Goal: Task Accomplishment & Management: Manage account settings

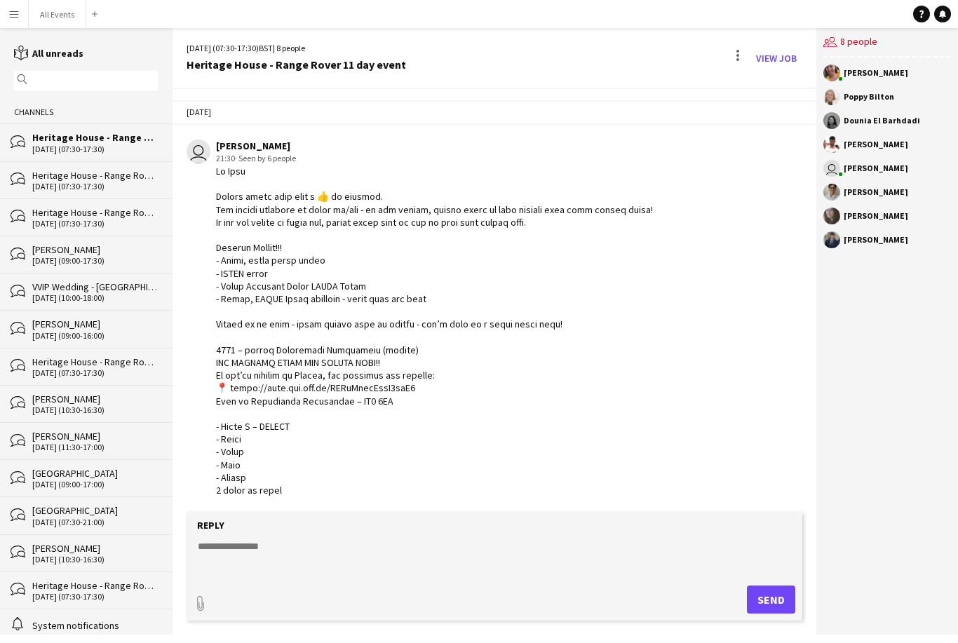
scroll to position [175, 0]
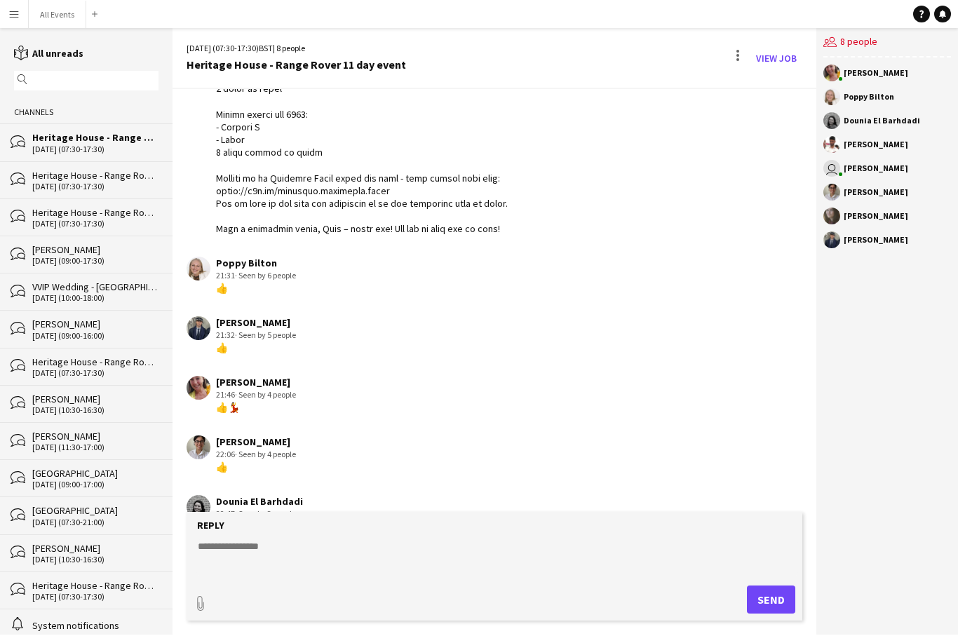
click at [34, 54] on link "reading All unreads" at bounding box center [48, 53] width 69 height 13
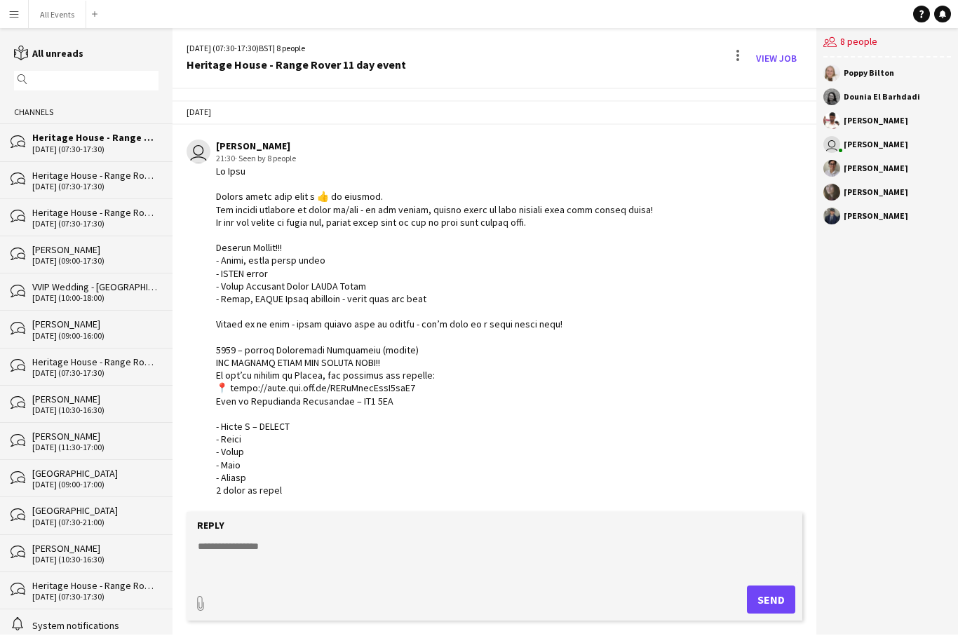
scroll to position [547, 0]
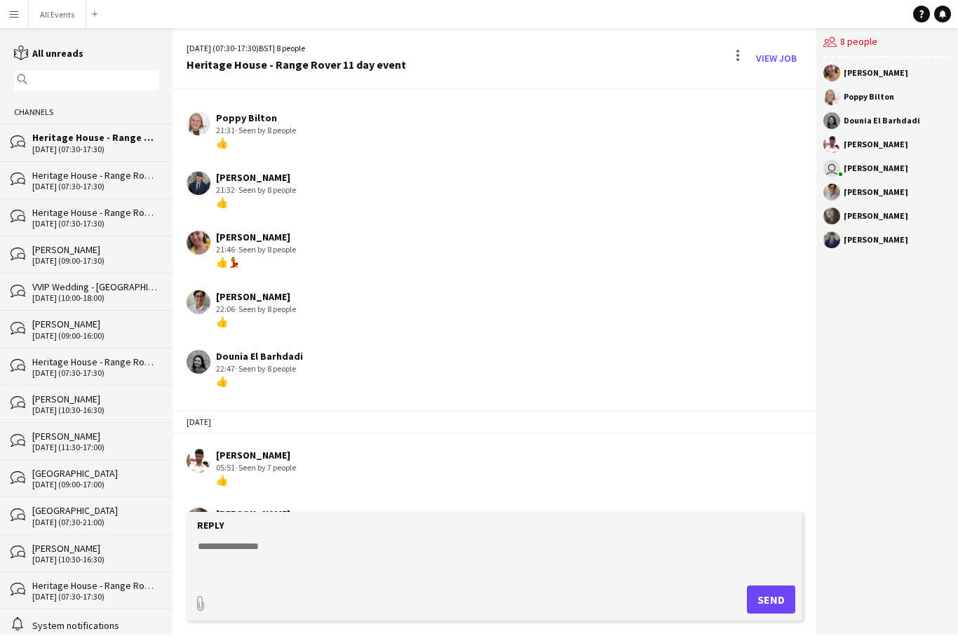
click at [58, 16] on button "All Events Close" at bounding box center [58, 14] width 58 height 27
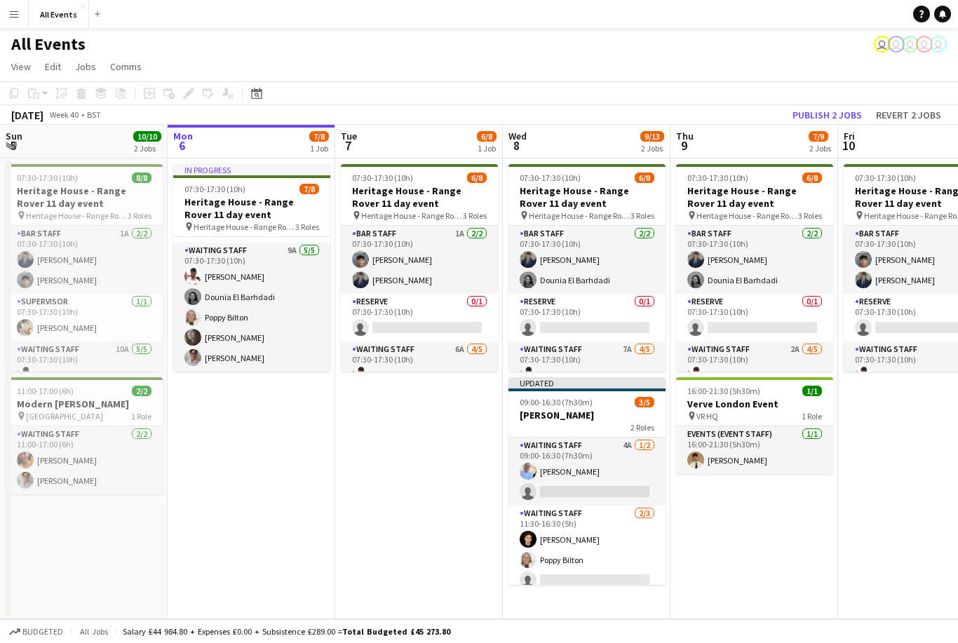
scroll to position [110, 0]
click at [288, 150] on app-board-header-date "Mon 6 7/8 1 Job" at bounding box center [252, 142] width 168 height 34
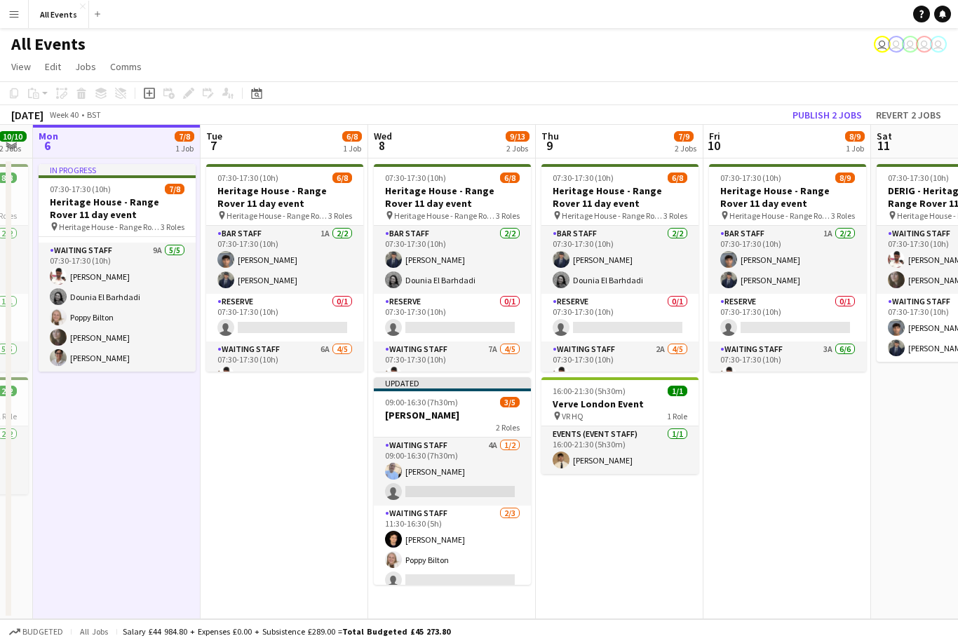
scroll to position [0, 477]
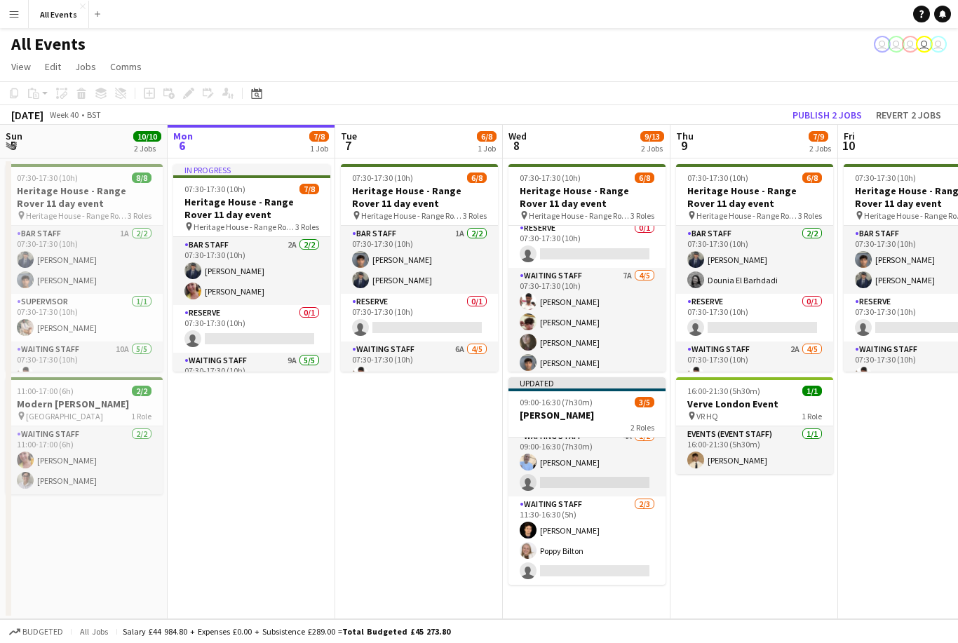
scroll to position [81, 0]
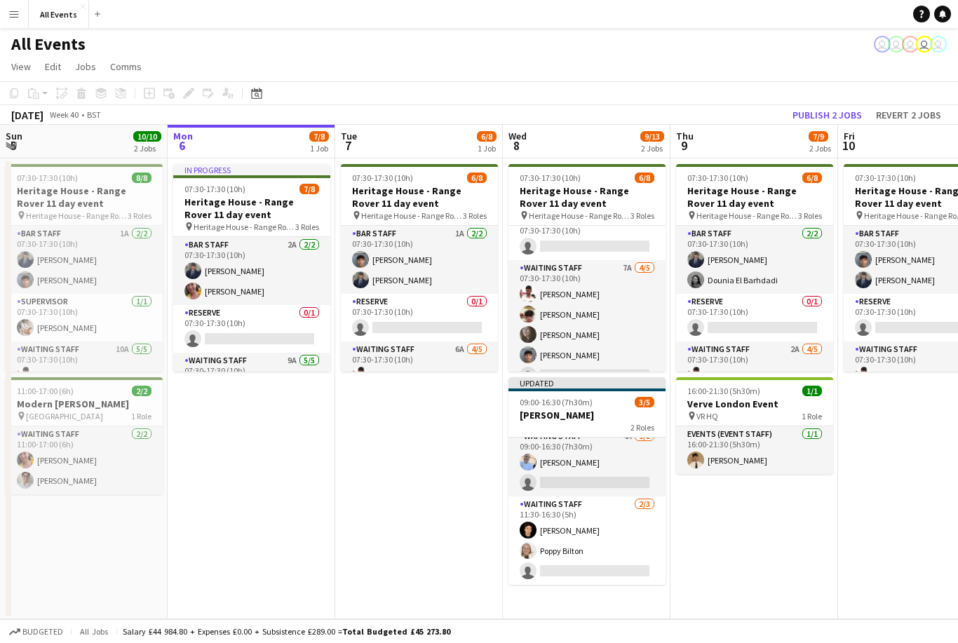
click at [626, 326] on app-card-role "Waiting Staff 7A 4/5 07:30-17:30 (10h) Ahmed Al-Khayat Christopher Carradine Fl…" at bounding box center [587, 324] width 157 height 129
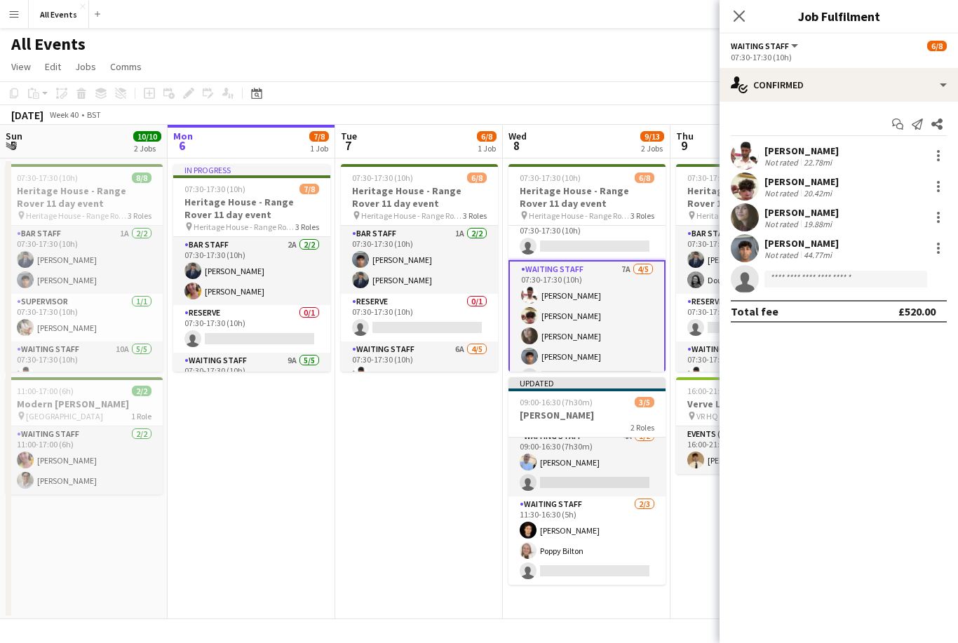
click at [930, 190] on div at bounding box center [938, 186] width 17 height 17
click at [899, 348] on span "Remove" at bounding box center [892, 347] width 87 height 13
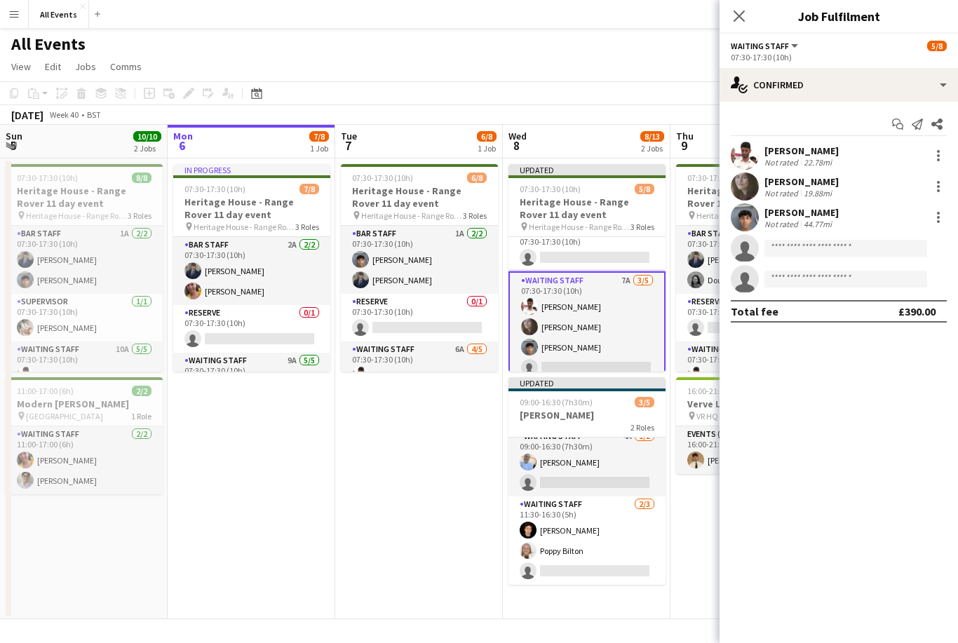
click at [462, 509] on app-date-cell "07:30-17:30 (10h) 6/8 Heritage House - Range Rover 11 day event pin Heritage Ho…" at bounding box center [419, 389] width 168 height 461
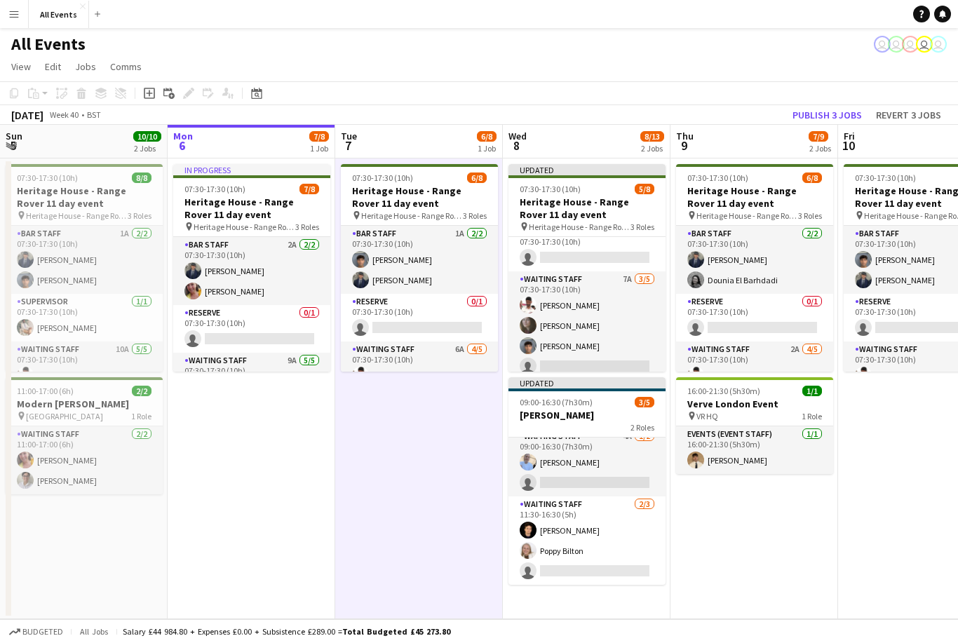
click at [838, 114] on button "Publish 3 jobs" at bounding box center [827, 115] width 81 height 18
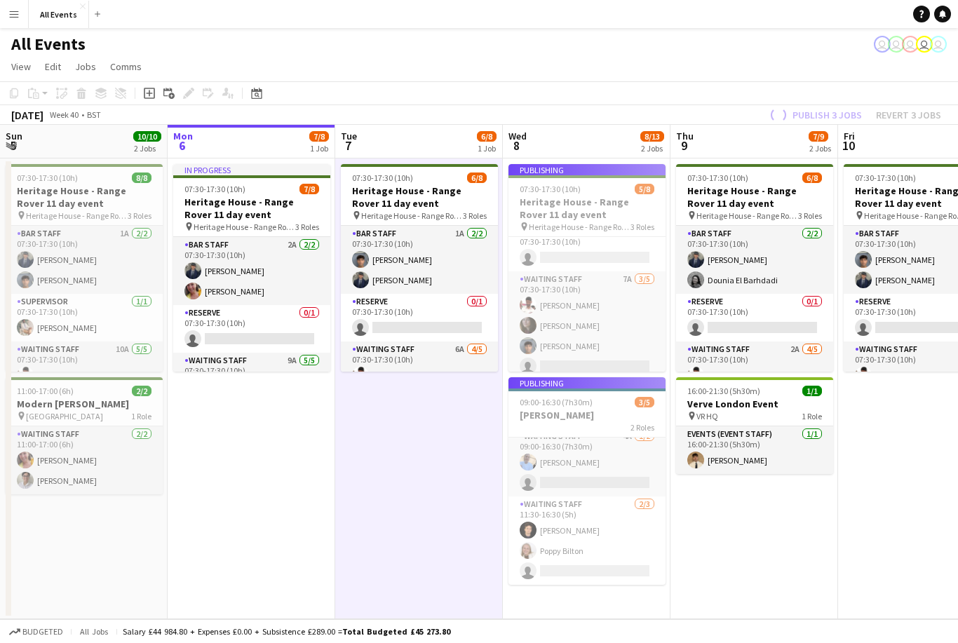
scroll to position [0, 0]
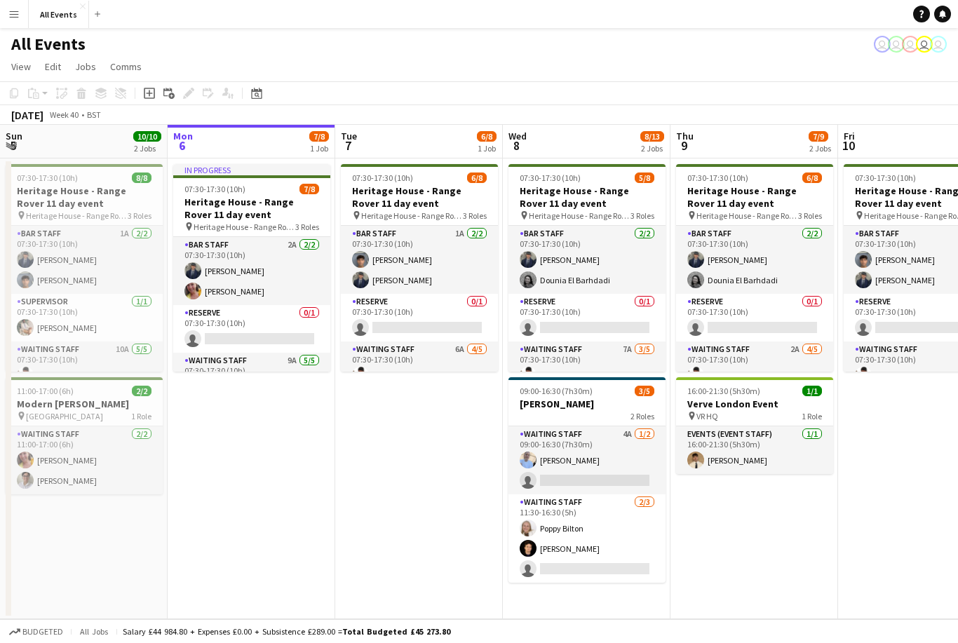
click at [292, 153] on app-board-header-date "Mon 6 7/8 1 Job" at bounding box center [252, 142] width 168 height 34
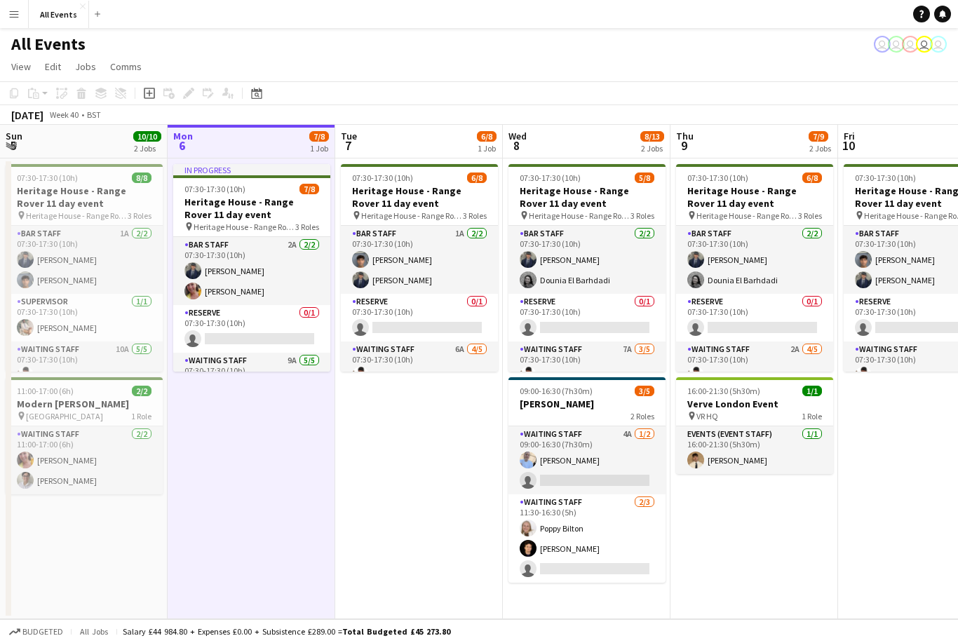
click at [262, 149] on app-board-header-date "Mon 6 7/8 1 Job" at bounding box center [252, 142] width 168 height 34
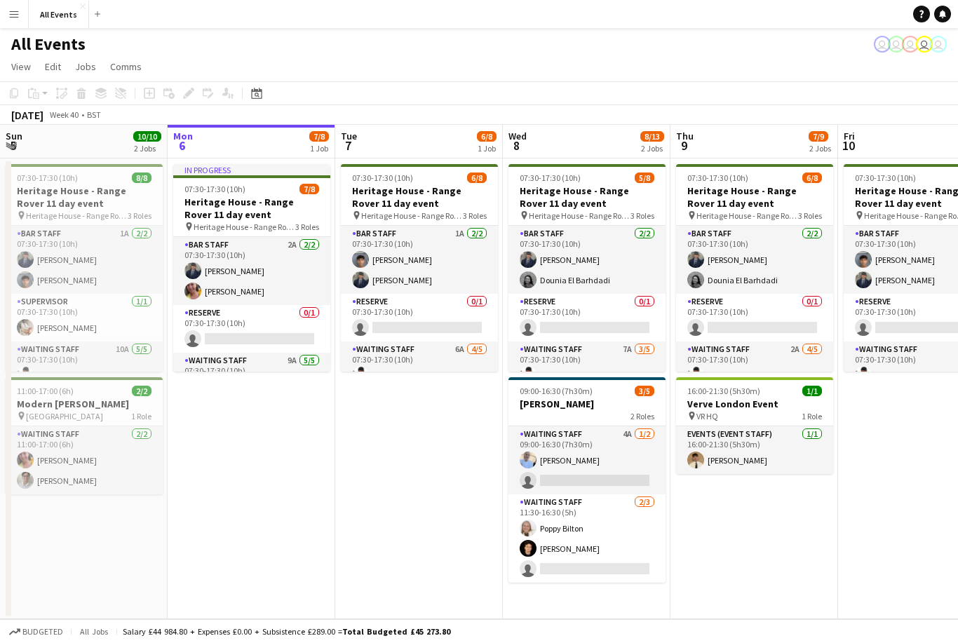
click at [241, 187] on span "07:30-17:30 (10h)" at bounding box center [215, 189] width 61 height 11
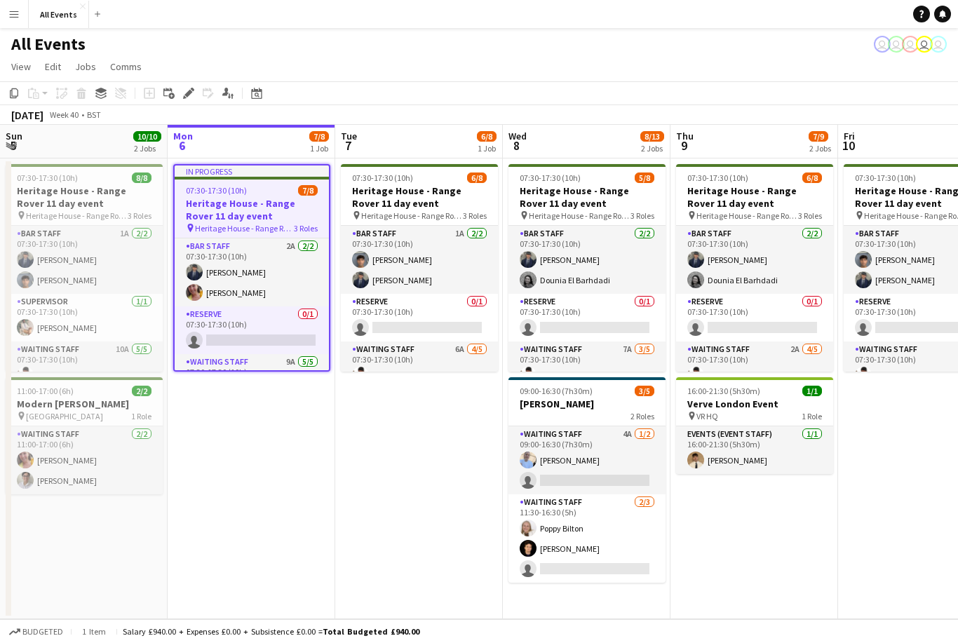
click at [193, 95] on icon "Edit" at bounding box center [188, 93] width 11 height 11
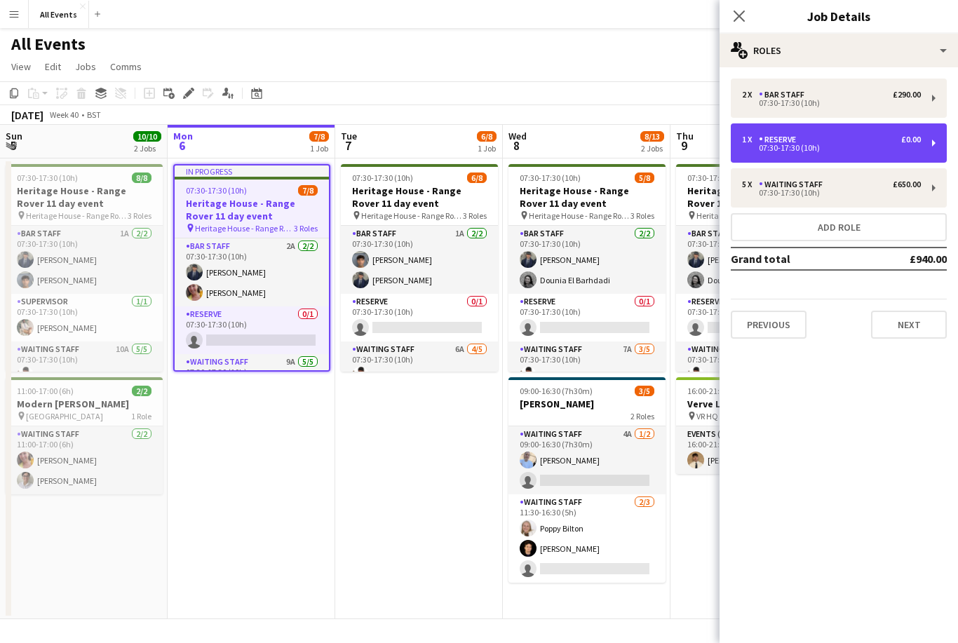
click at [832, 145] on div "07:30-17:30 (10h)" at bounding box center [831, 148] width 179 height 7
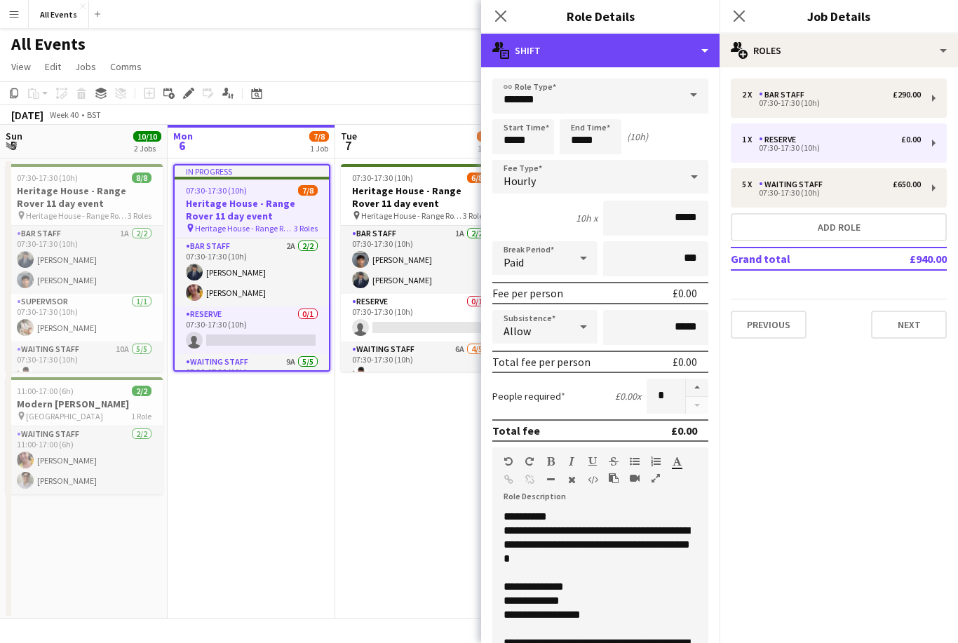
click at [613, 50] on div "multiple-actions-text Shift" at bounding box center [600, 51] width 239 height 34
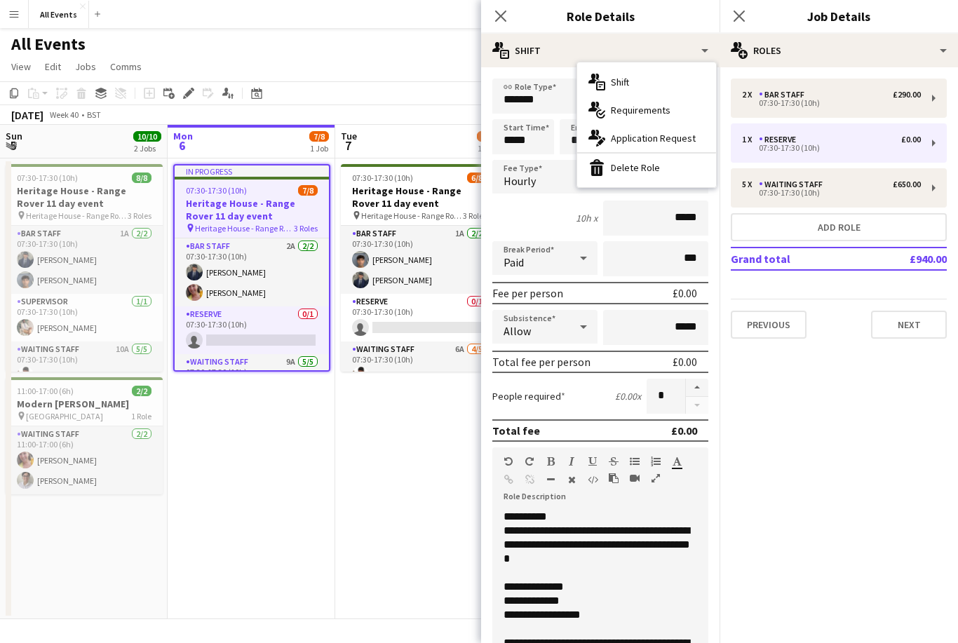
click at [668, 166] on div "bin-2 Delete Role" at bounding box center [646, 168] width 139 height 28
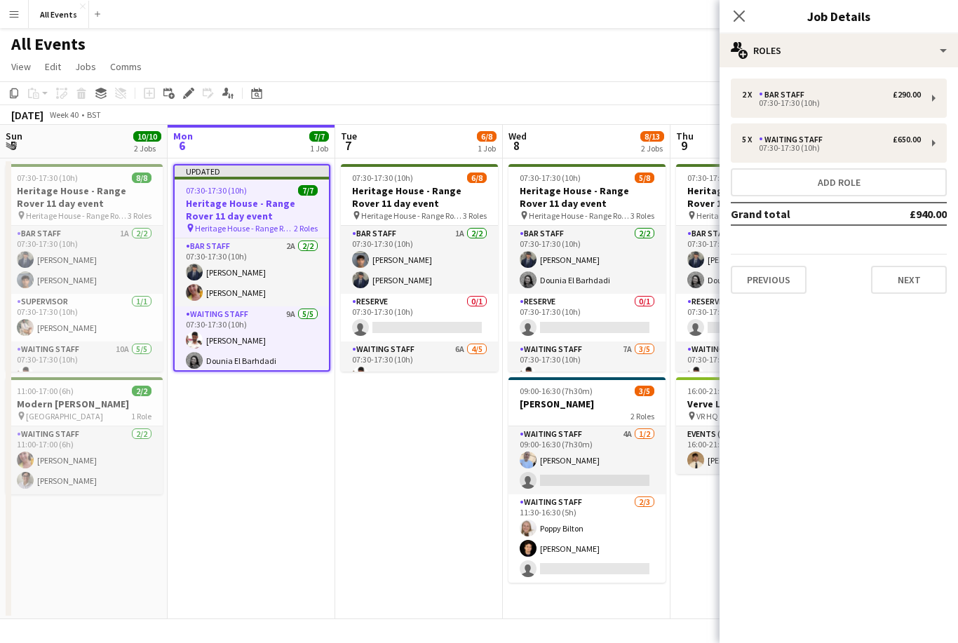
click at [451, 472] on app-date-cell "07:30-17:30 (10h) 6/8 Heritage House - Range Rover 11 day event pin Heritage Ho…" at bounding box center [419, 389] width 168 height 461
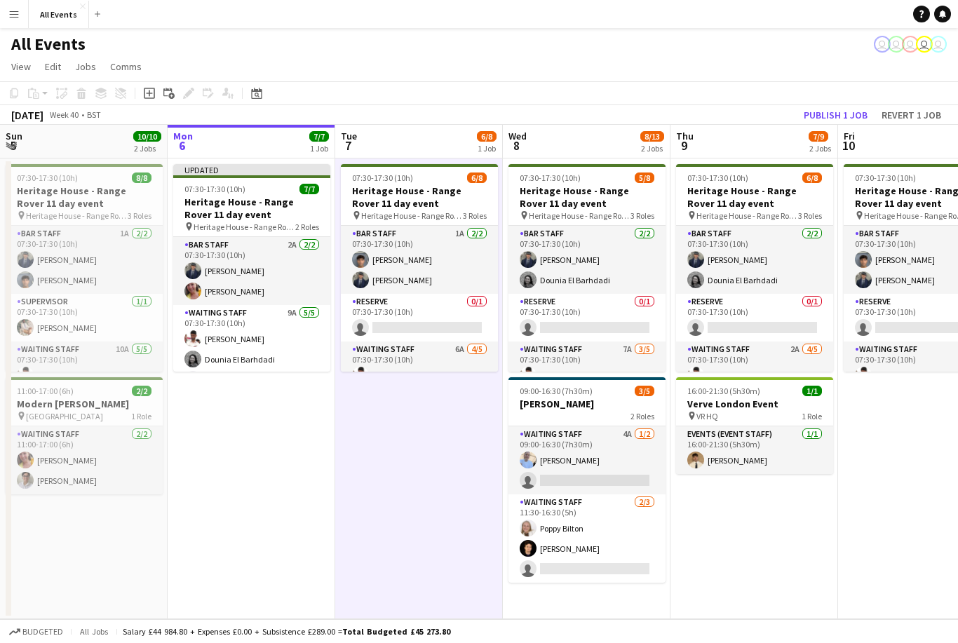
click at [850, 115] on button "Publish 1 job" at bounding box center [835, 115] width 75 height 18
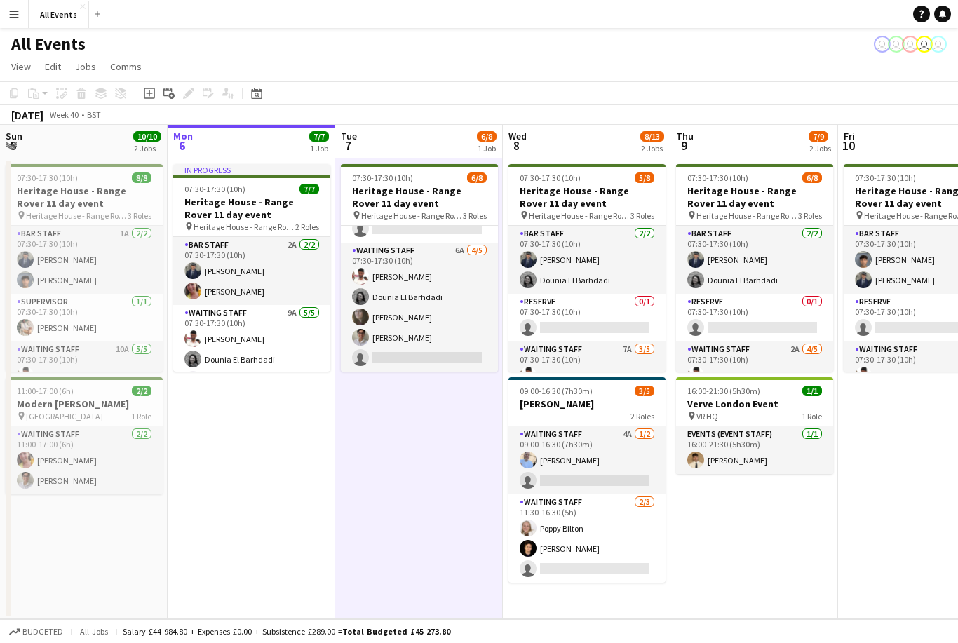
click at [621, 460] on app-card-role "Waiting Staff 4A 1/2 09:00-16:30 (7h30m) Bethany Cook single-neutral-actions" at bounding box center [587, 461] width 157 height 68
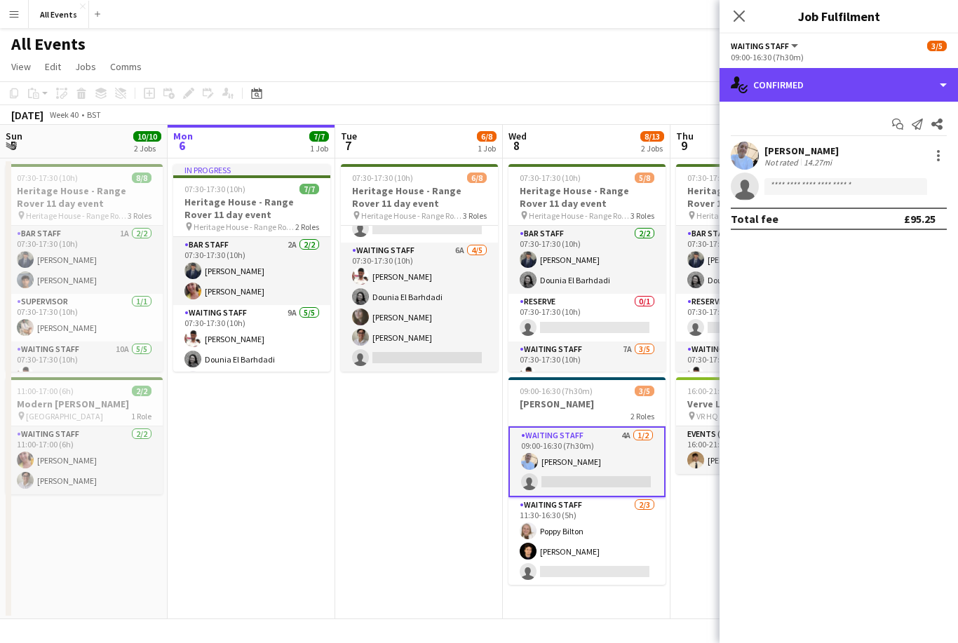
click at [872, 85] on div "single-neutral-actions-check-2 Confirmed" at bounding box center [839, 85] width 239 height 34
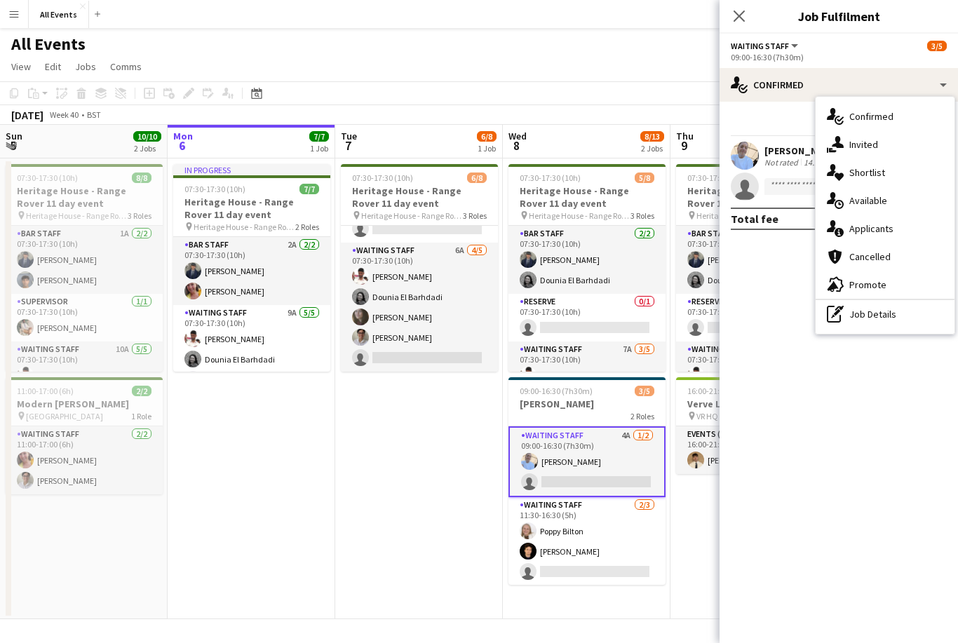
click at [883, 232] on span "Applicants" at bounding box center [872, 228] width 44 height 13
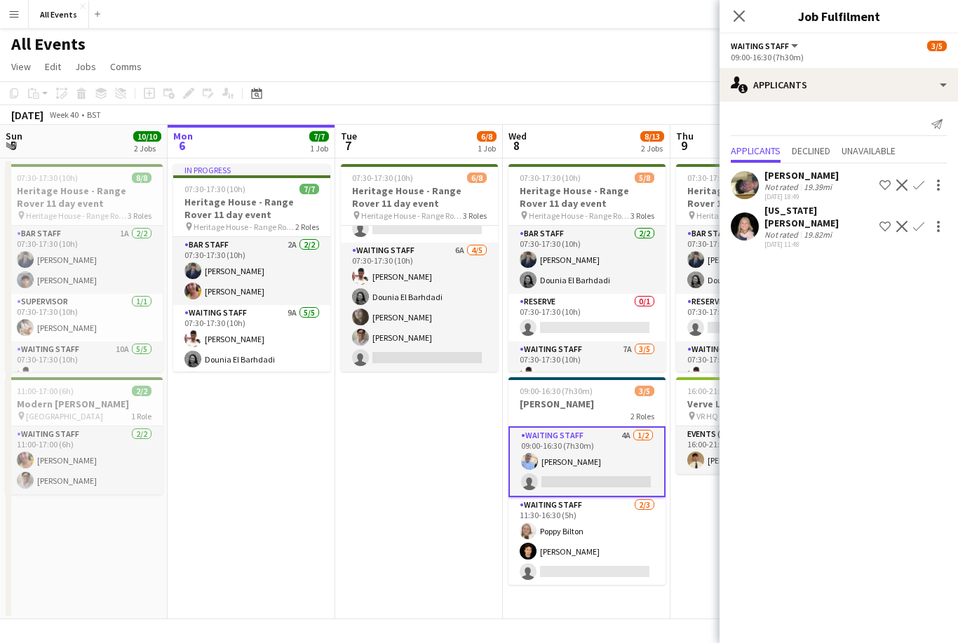
click at [626, 261] on app-card-role "Bar Staff 2/2 07:30-17:30 (10h) Charlie Hill Dounia El Barhdadi" at bounding box center [587, 260] width 157 height 68
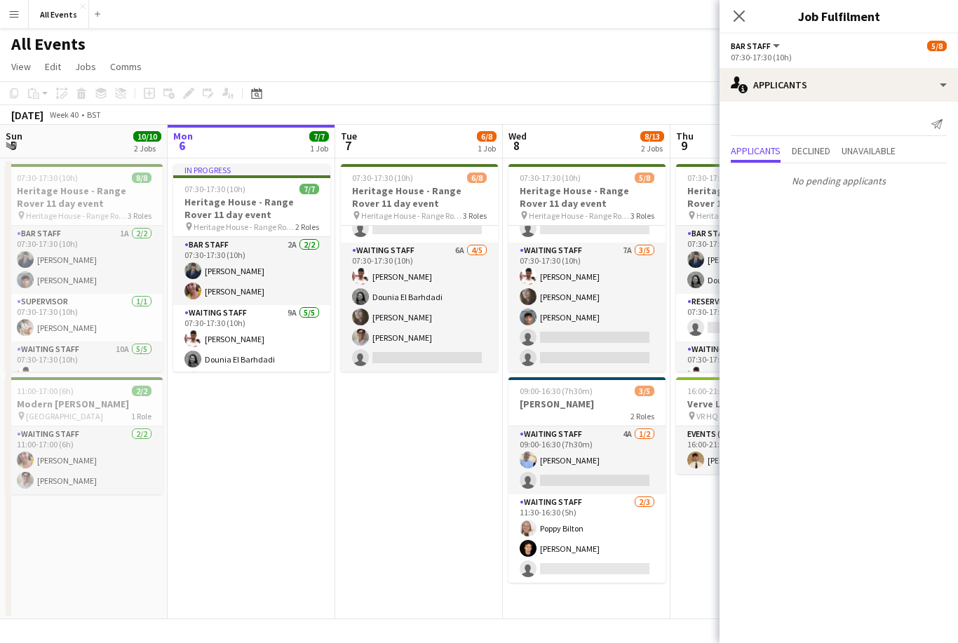
scroll to position [102, 0]
click at [626, 344] on app-card-role "Waiting Staff 7A 3/5 07:30-17:30 (10h) Ahmed Al-Khayat Flora McCullough Arya Fi…" at bounding box center [587, 307] width 157 height 129
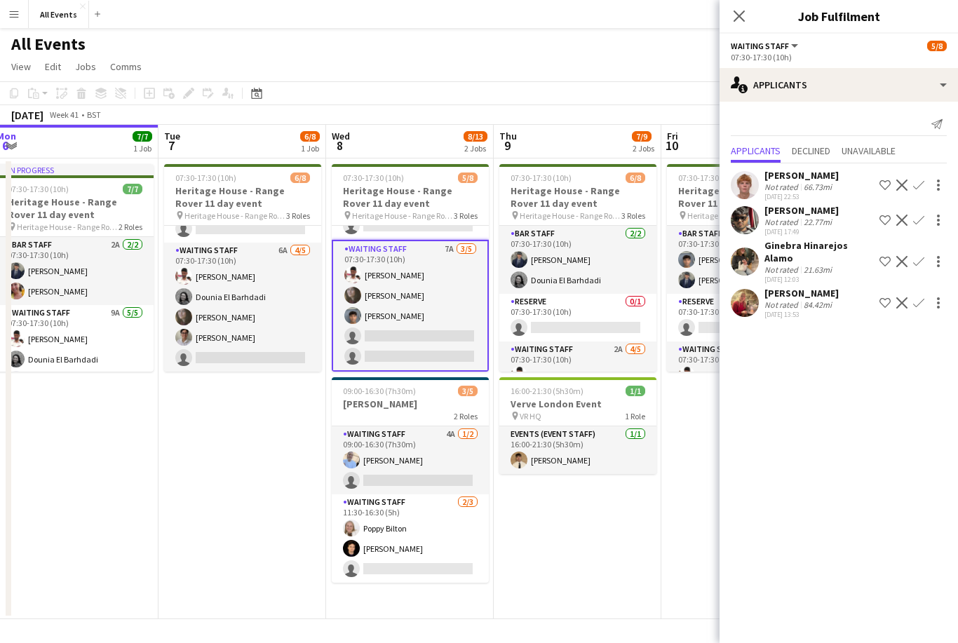
scroll to position [0, 0]
click at [605, 195] on h3 "Heritage House - Range Rover 11 day event" at bounding box center [578, 197] width 157 height 25
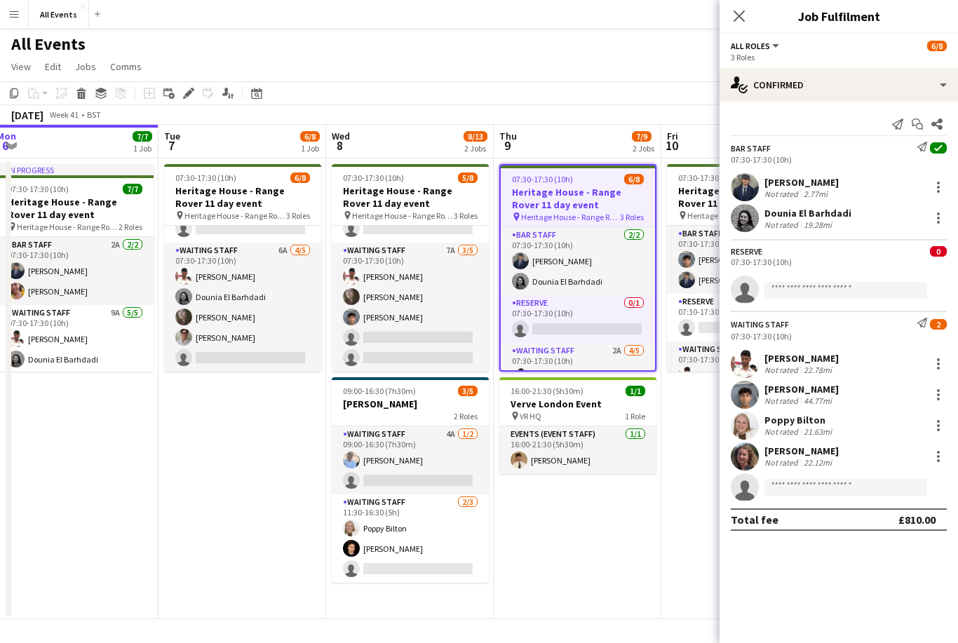
click at [182, 100] on div "Edit" at bounding box center [188, 93] width 17 height 17
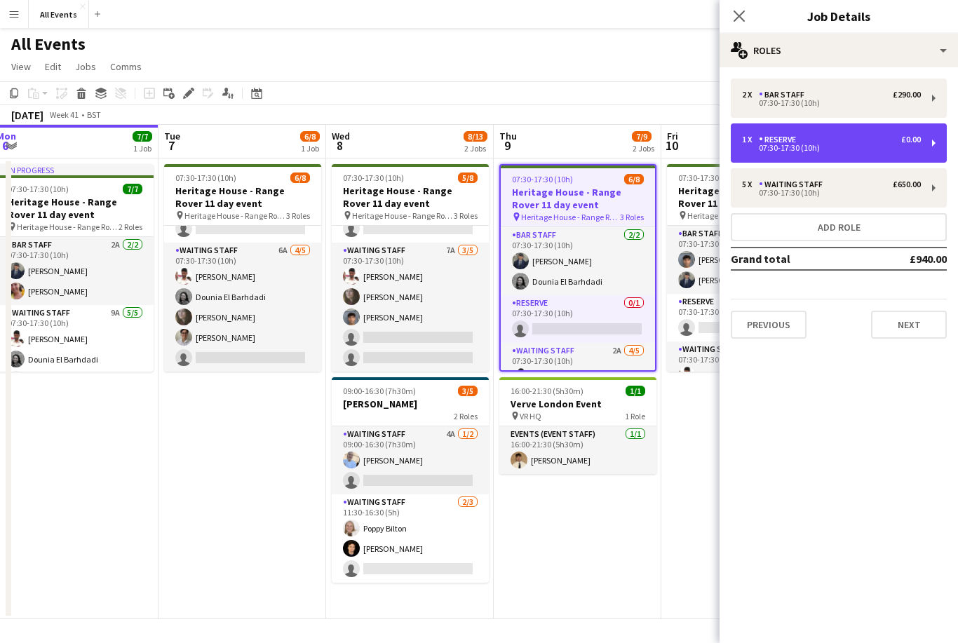
click at [781, 140] on div "Reserve" at bounding box center [780, 140] width 43 height 10
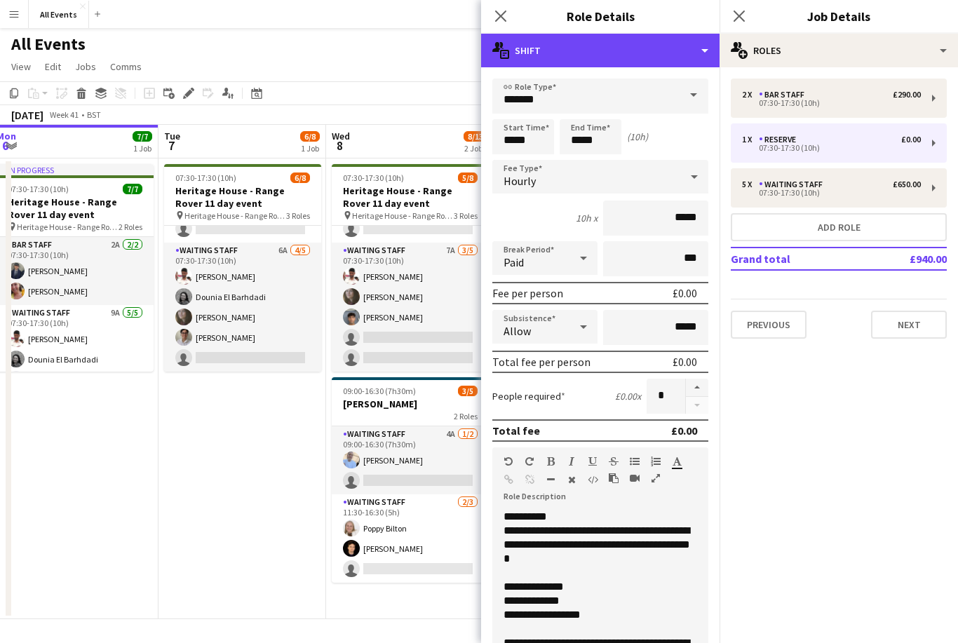
click at [598, 52] on div "multiple-actions-text Shift" at bounding box center [600, 51] width 239 height 34
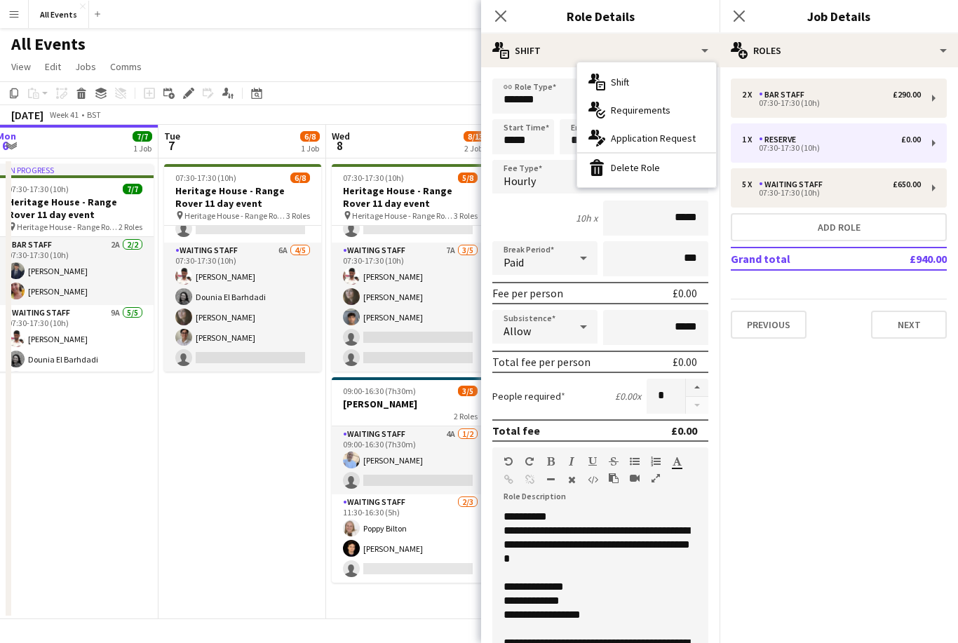
click at [664, 169] on div "bin-2 Delete Role" at bounding box center [646, 168] width 139 height 28
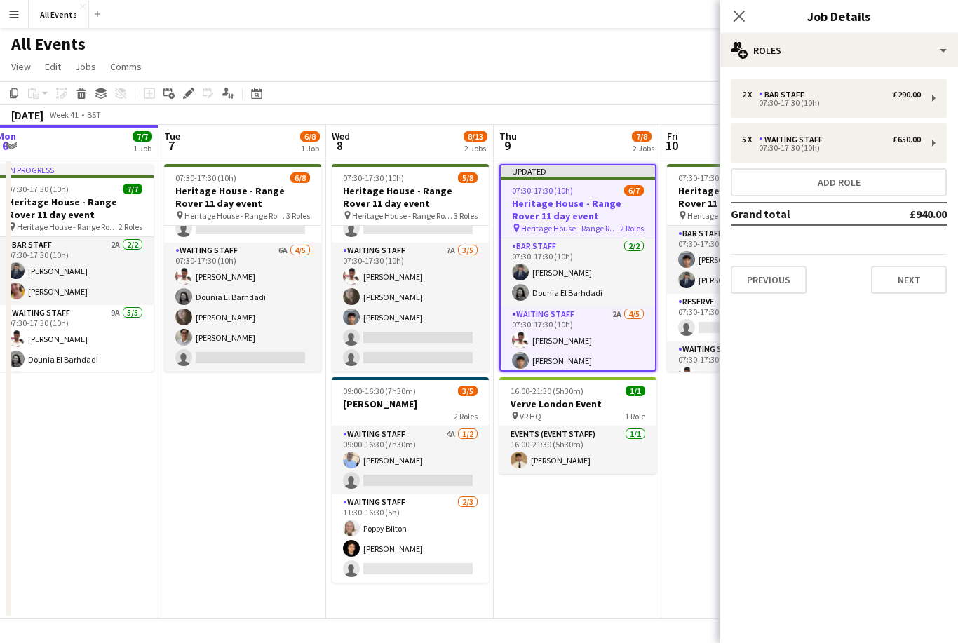
click at [462, 197] on h3 "Heritage House - Range Rover 11 day event" at bounding box center [410, 197] width 157 height 25
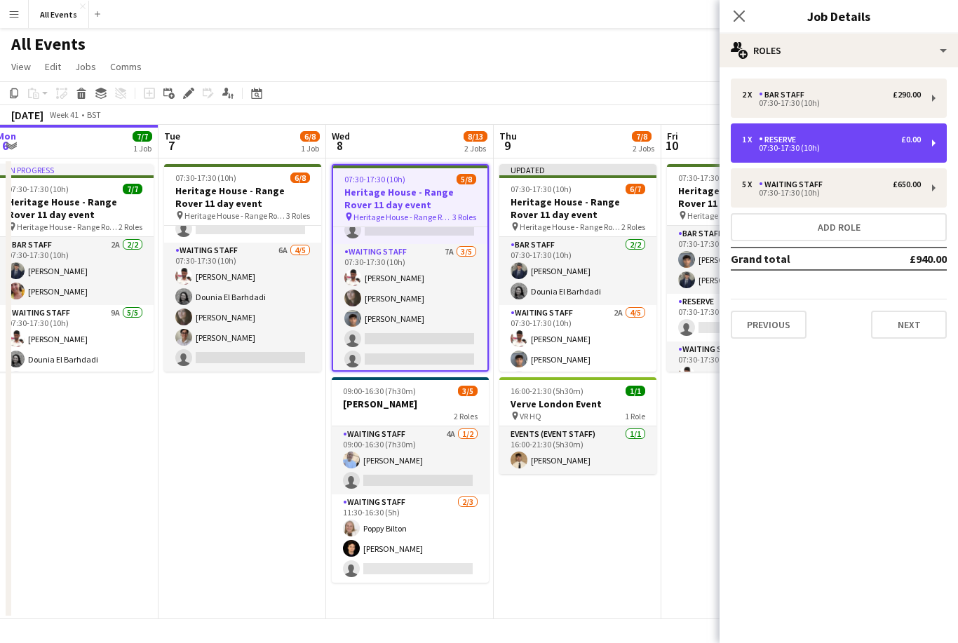
click at [820, 147] on div "07:30-17:30 (10h)" at bounding box center [831, 148] width 179 height 7
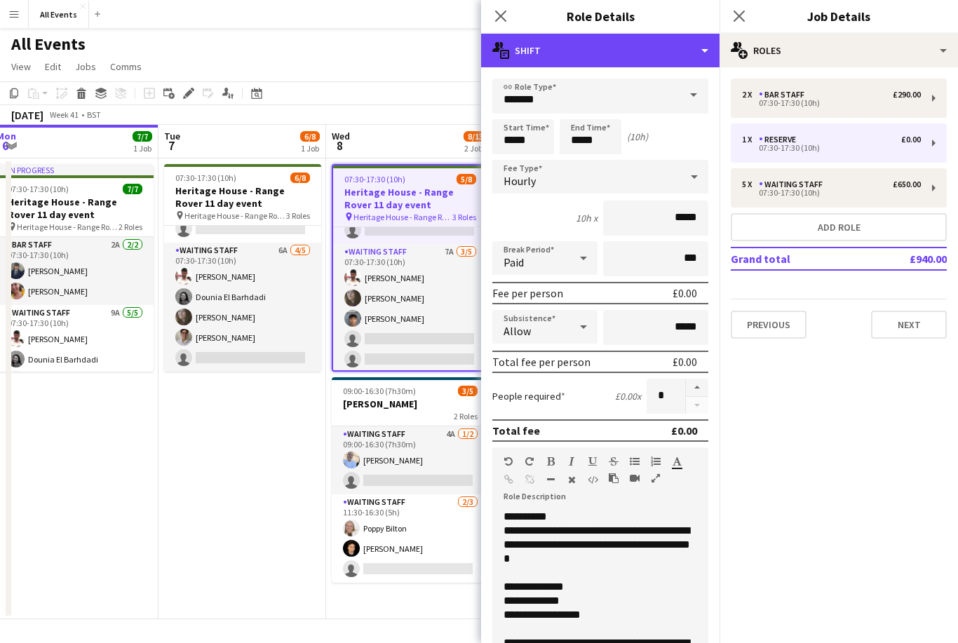
click at [652, 64] on div "multiple-actions-text Shift" at bounding box center [600, 51] width 239 height 34
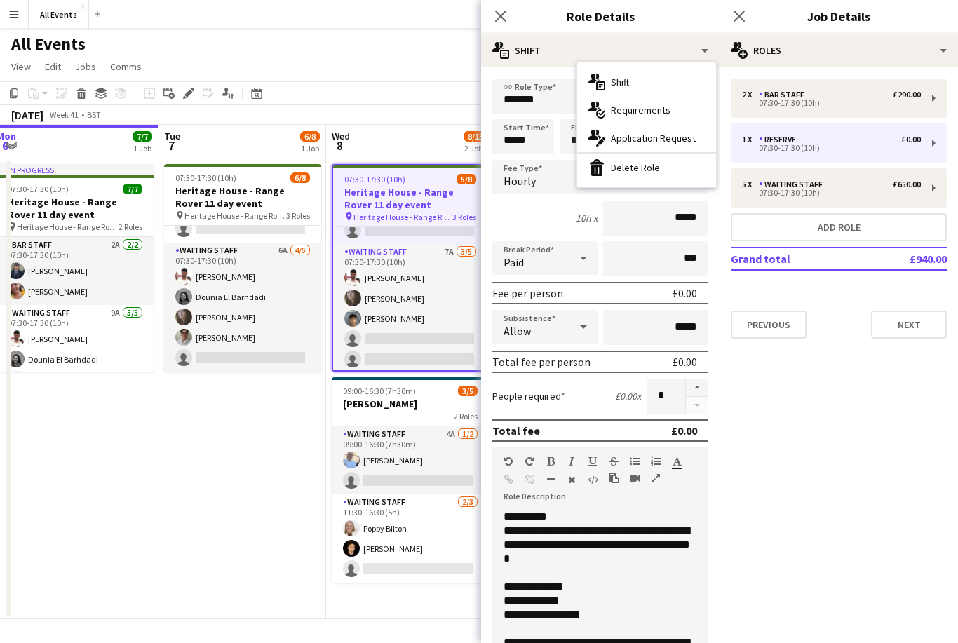
click at [657, 168] on div "bin-2 Delete Role" at bounding box center [646, 168] width 139 height 28
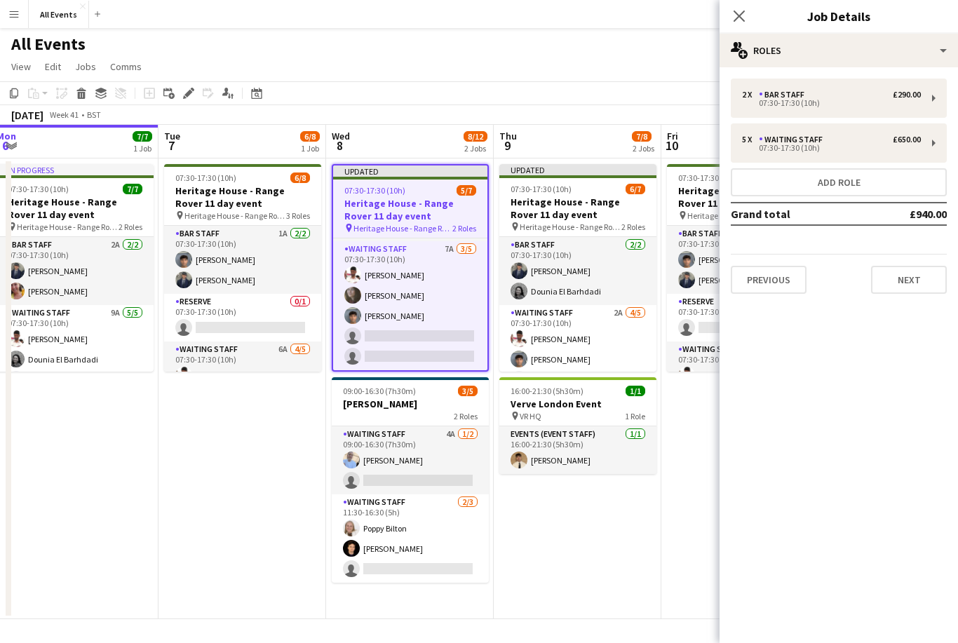
scroll to position [0, 0]
click at [287, 316] on app-card-role "Reserve 0/1 07:30-17:30 (10h) single-neutral-actions" at bounding box center [242, 318] width 157 height 48
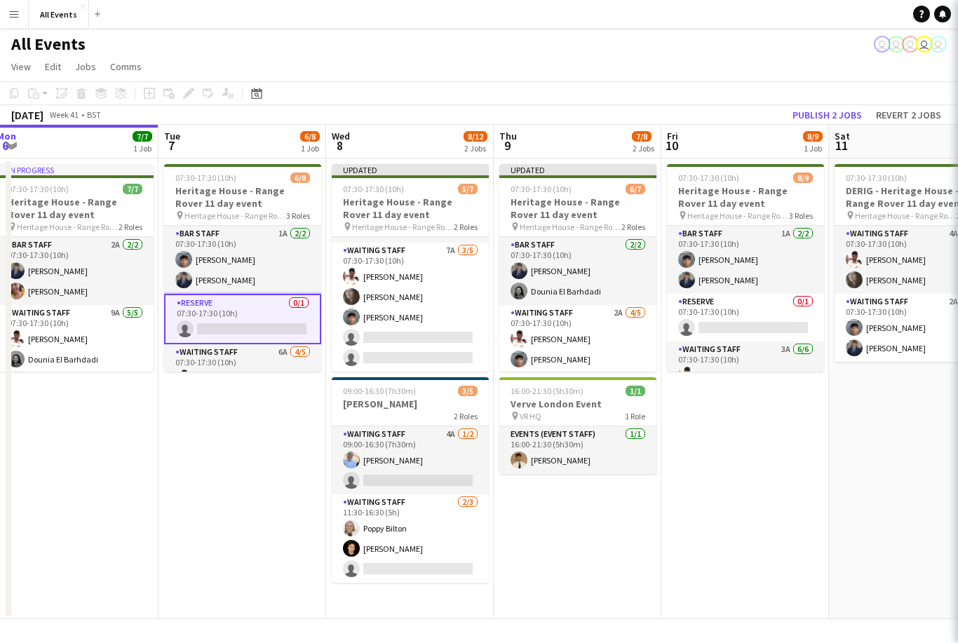
scroll to position [62, 0]
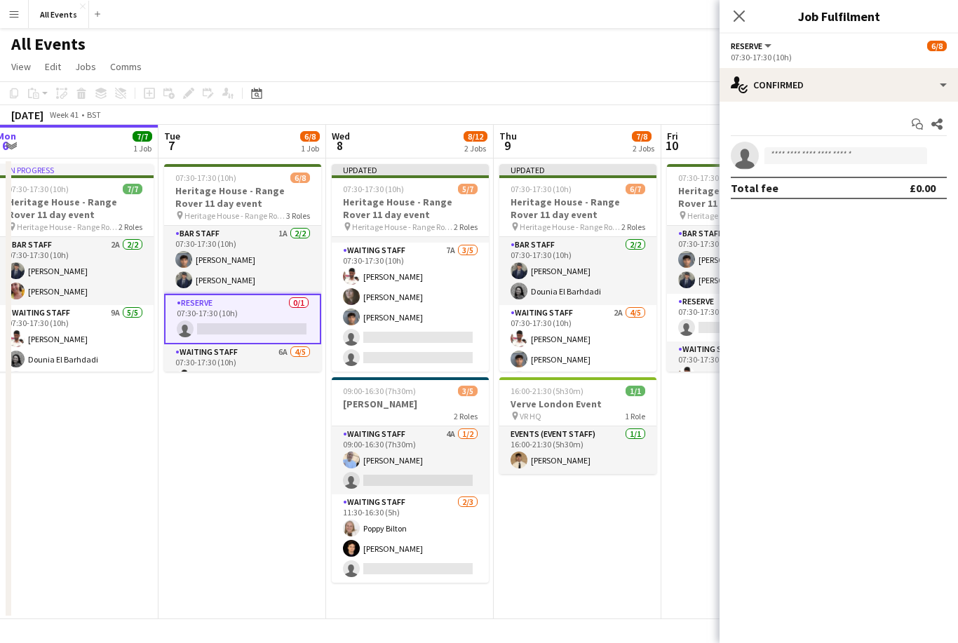
click at [315, 196] on h3 "Heritage House - Range Rover 11 day event" at bounding box center [242, 197] width 157 height 25
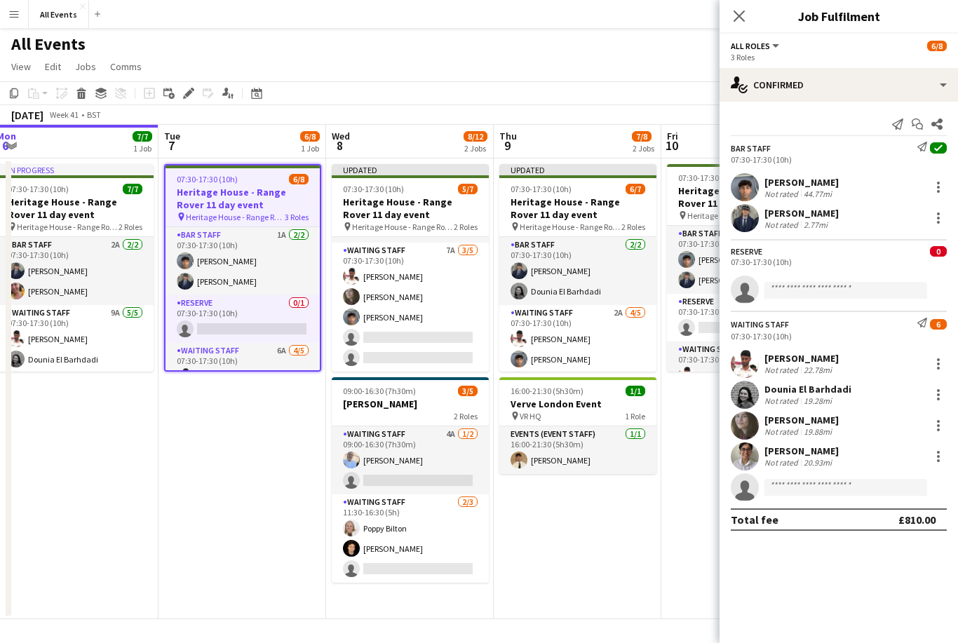
click at [193, 98] on icon "Edit" at bounding box center [188, 93] width 11 height 11
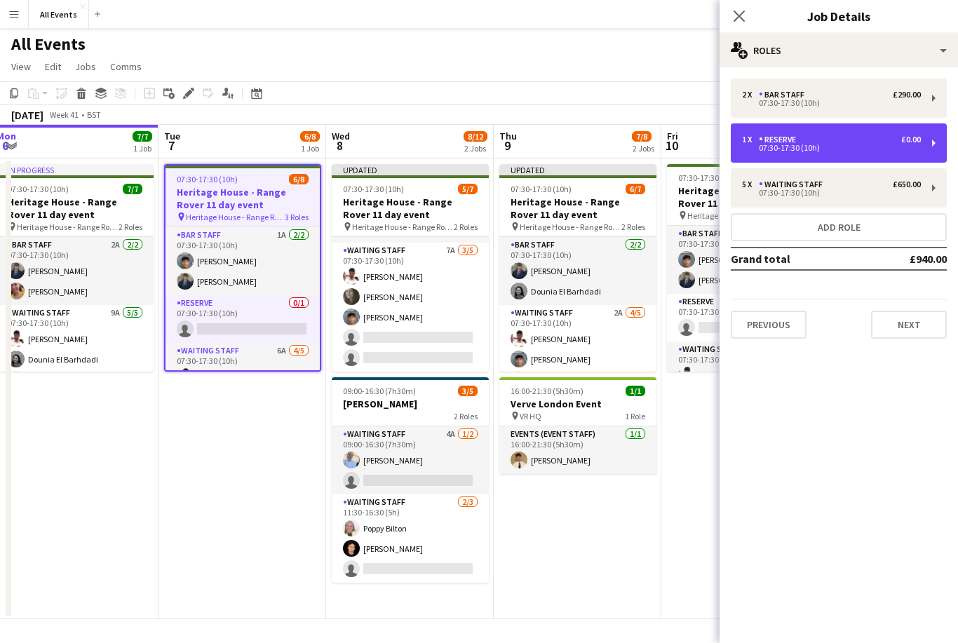
click at [811, 147] on div "07:30-17:30 (10h)" at bounding box center [831, 148] width 179 height 7
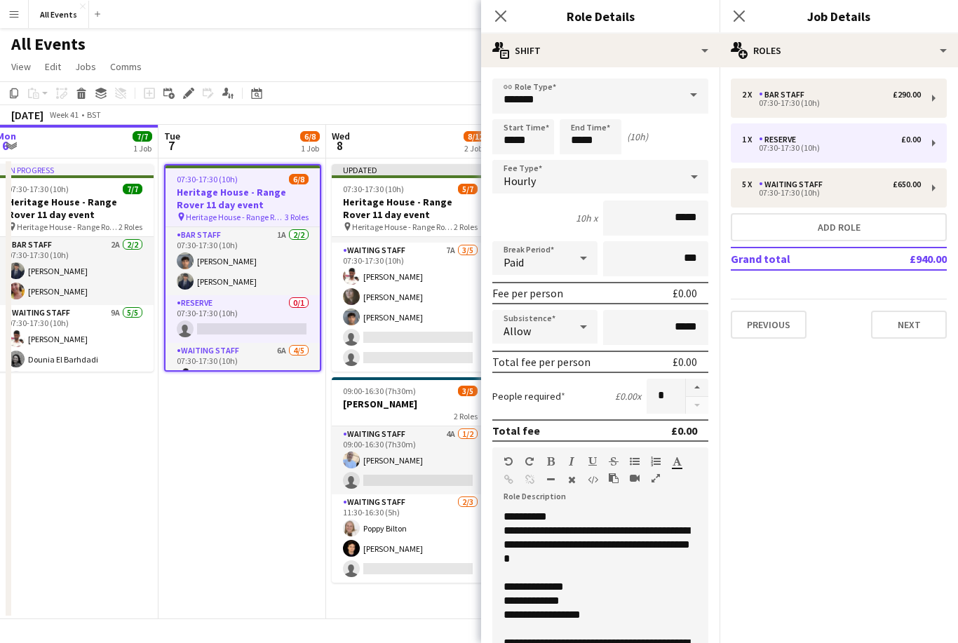
click at [685, 92] on span at bounding box center [693, 96] width 29 height 34
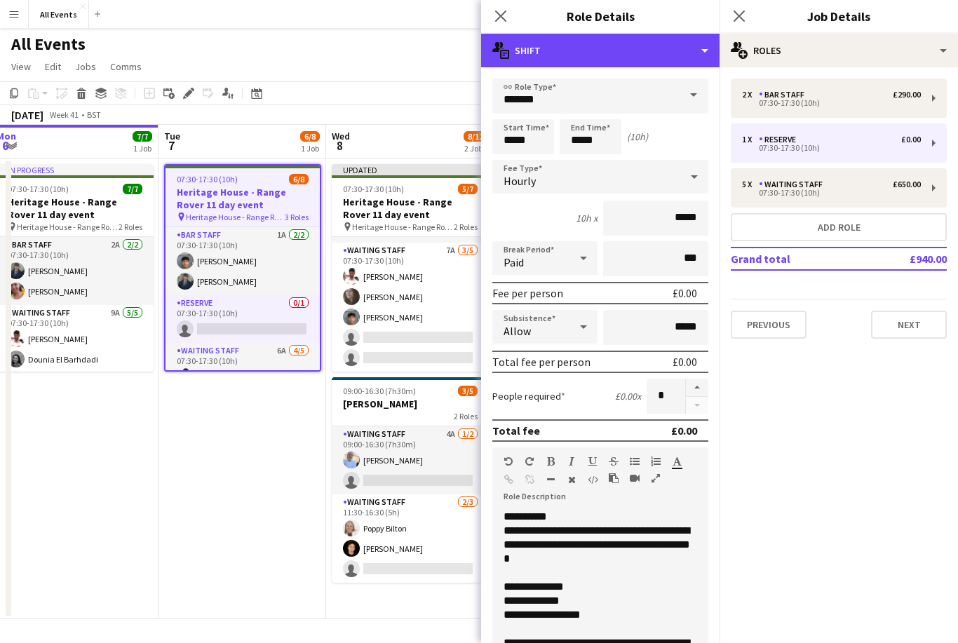
click at [685, 51] on div "multiple-actions-text Shift" at bounding box center [600, 51] width 239 height 34
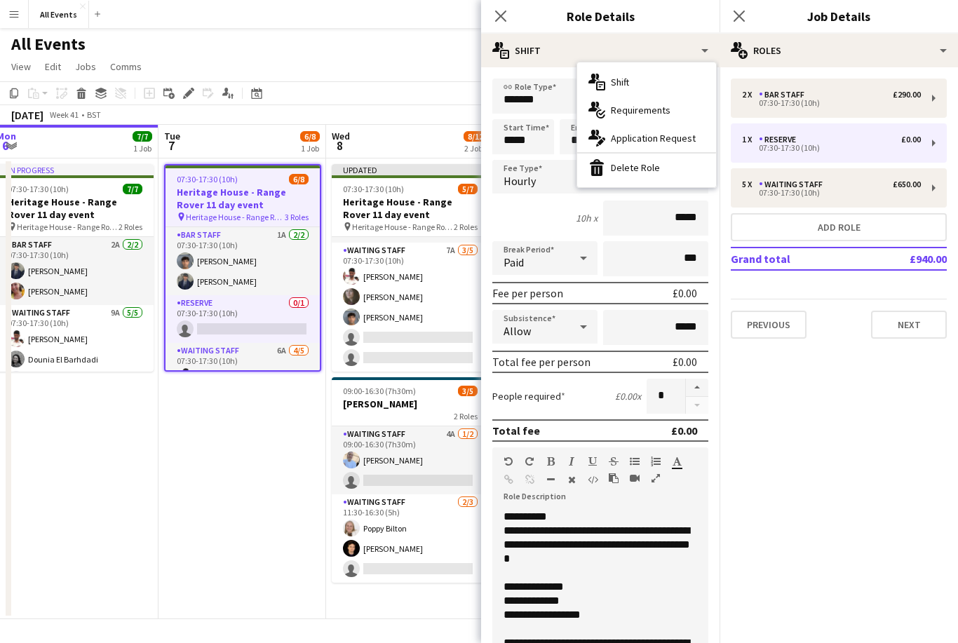
click at [652, 166] on div "bin-2 Delete Role" at bounding box center [646, 168] width 139 height 28
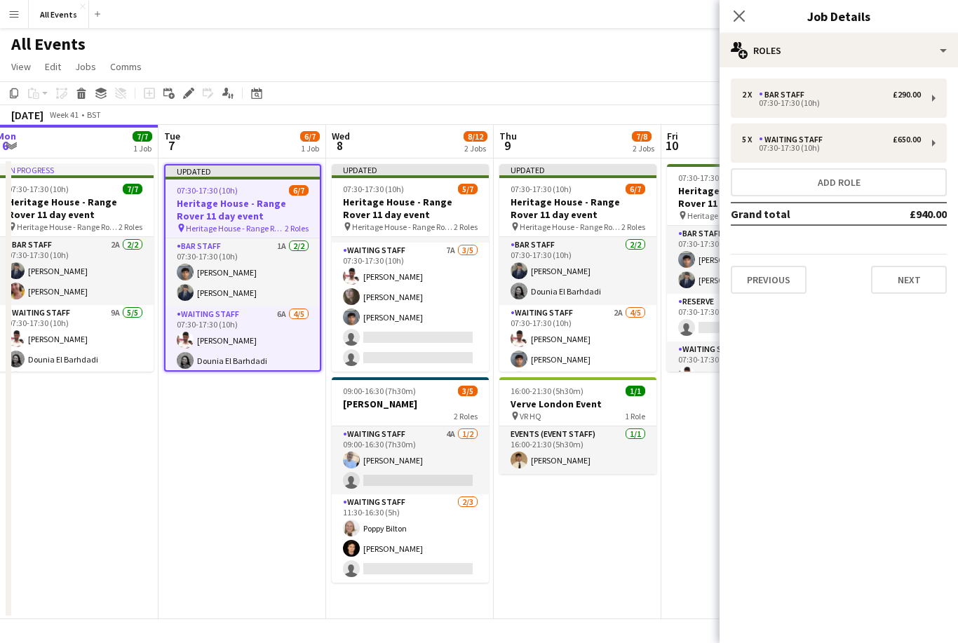
click at [261, 497] on app-date-cell "Updated 07:30-17:30 (10h) 6/7 Heritage House - Range Rover 11 day event pin Her…" at bounding box center [243, 389] width 168 height 461
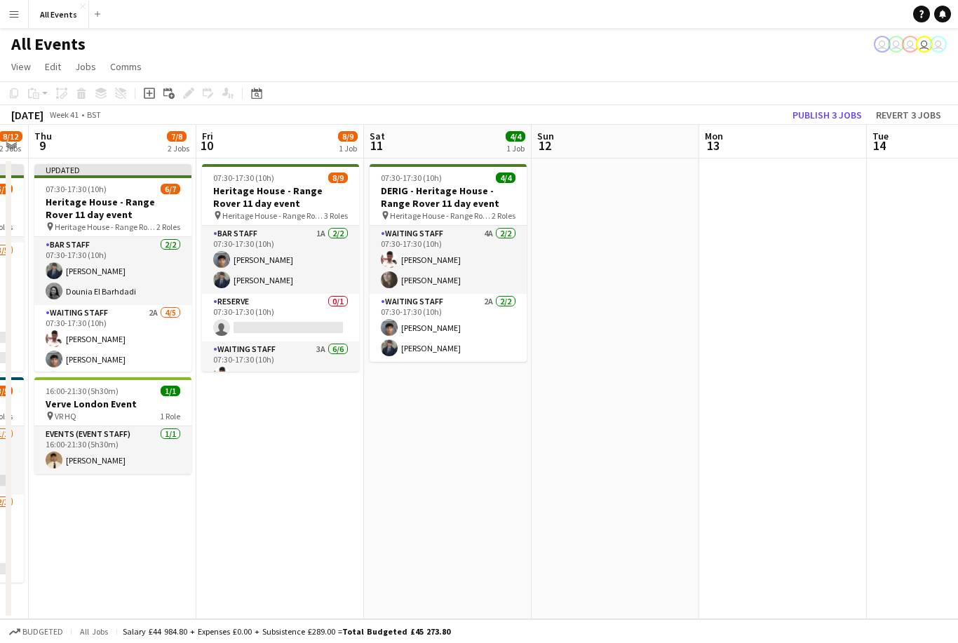
scroll to position [0, 443]
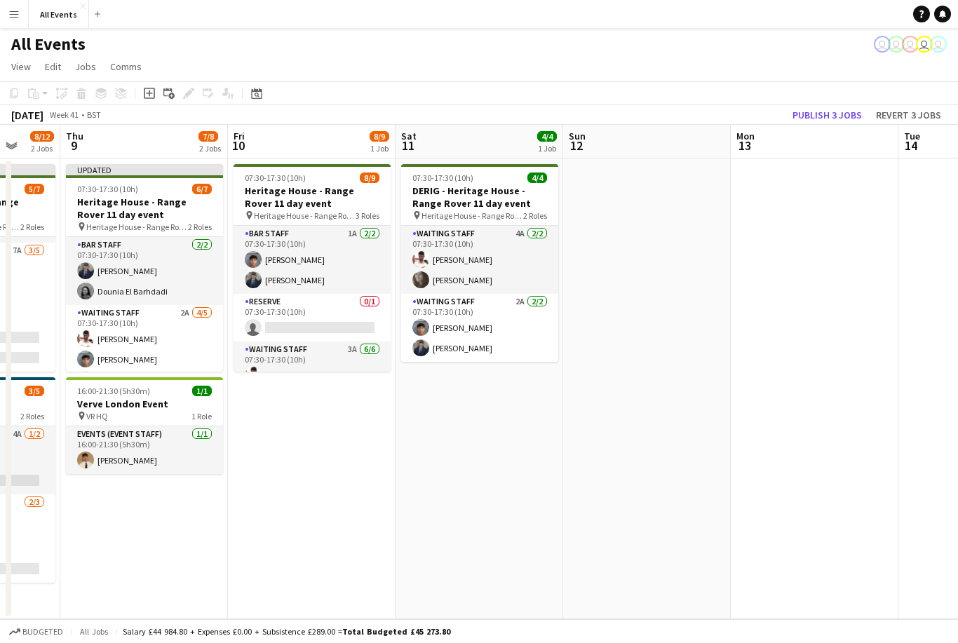
click at [340, 190] on h3 "Heritage House - Range Rover 11 day event" at bounding box center [312, 197] width 157 height 25
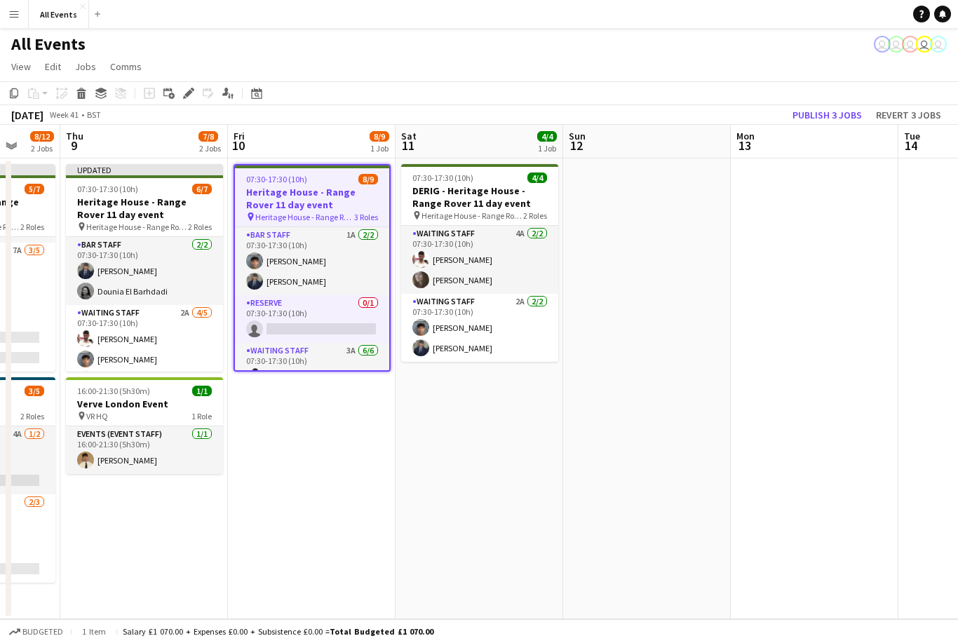
click at [196, 97] on div "Edit" at bounding box center [188, 93] width 17 height 17
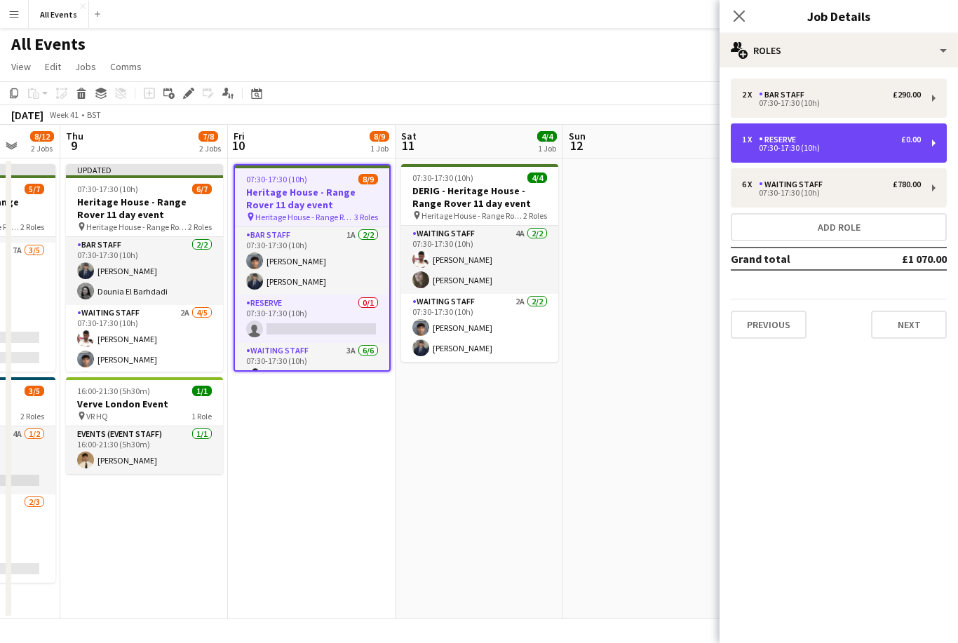
click at [798, 129] on div "1 x Reserve £0.00 07:30-17:30 (10h)" at bounding box center [839, 142] width 216 height 39
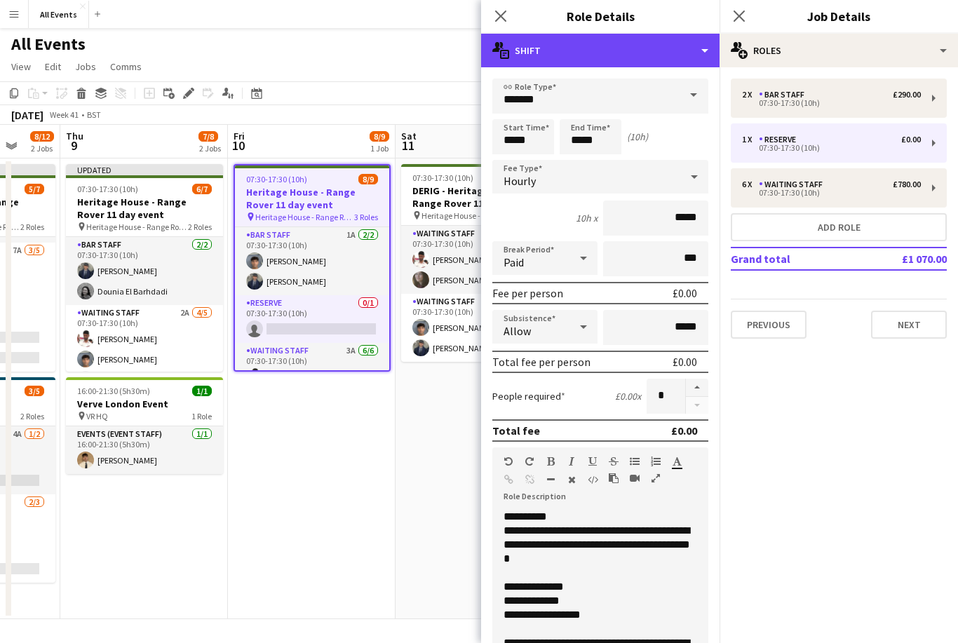
click at [620, 60] on div "multiple-actions-text Shift" at bounding box center [600, 51] width 239 height 34
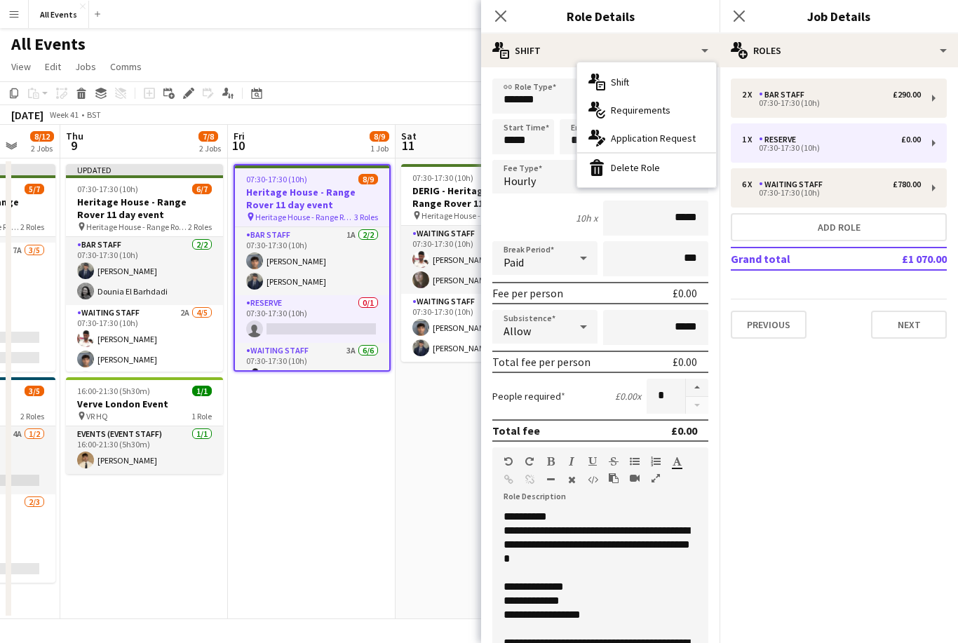
click at [673, 176] on div "bin-2 Delete Role" at bounding box center [646, 168] width 139 height 28
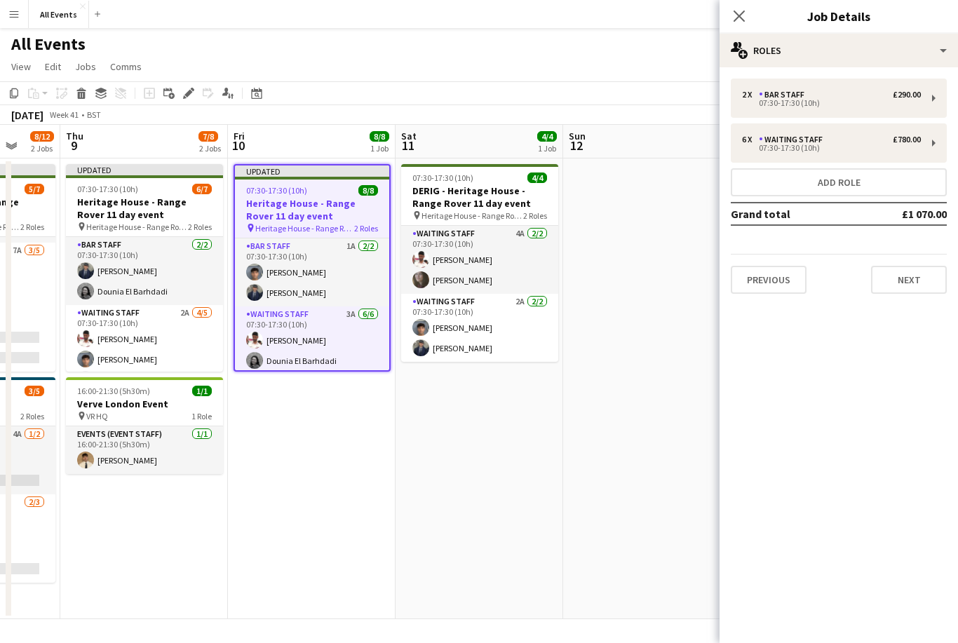
click at [665, 231] on app-date-cell at bounding box center [647, 389] width 168 height 461
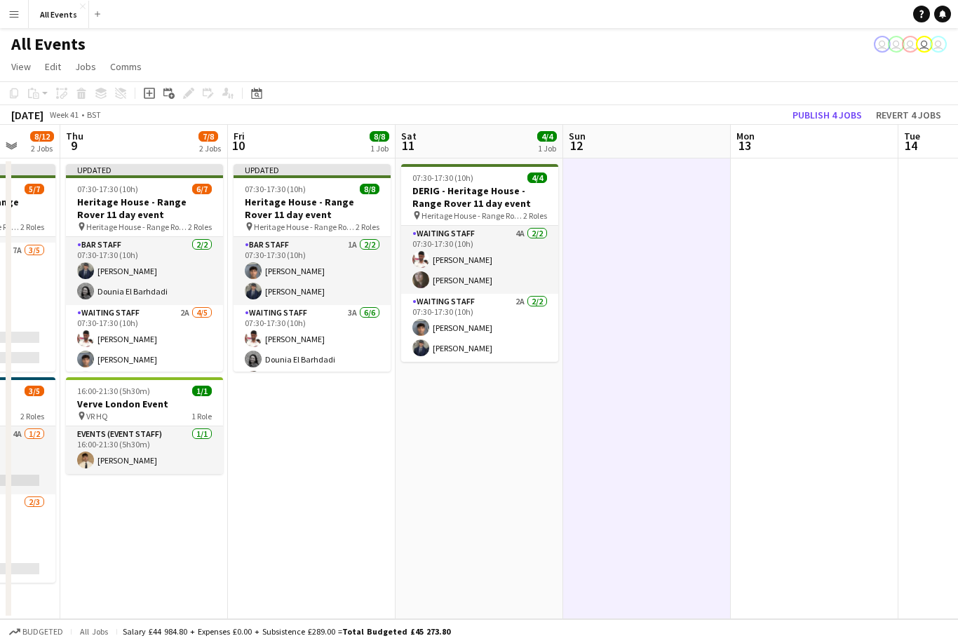
click at [840, 113] on button "Publish 4 jobs" at bounding box center [827, 115] width 81 height 18
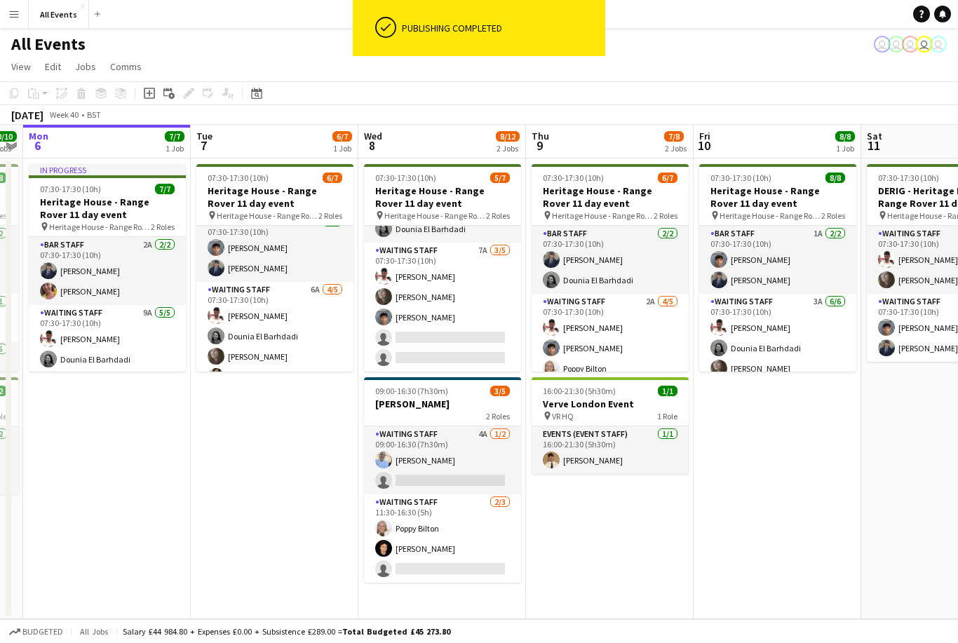
scroll to position [51, 0]
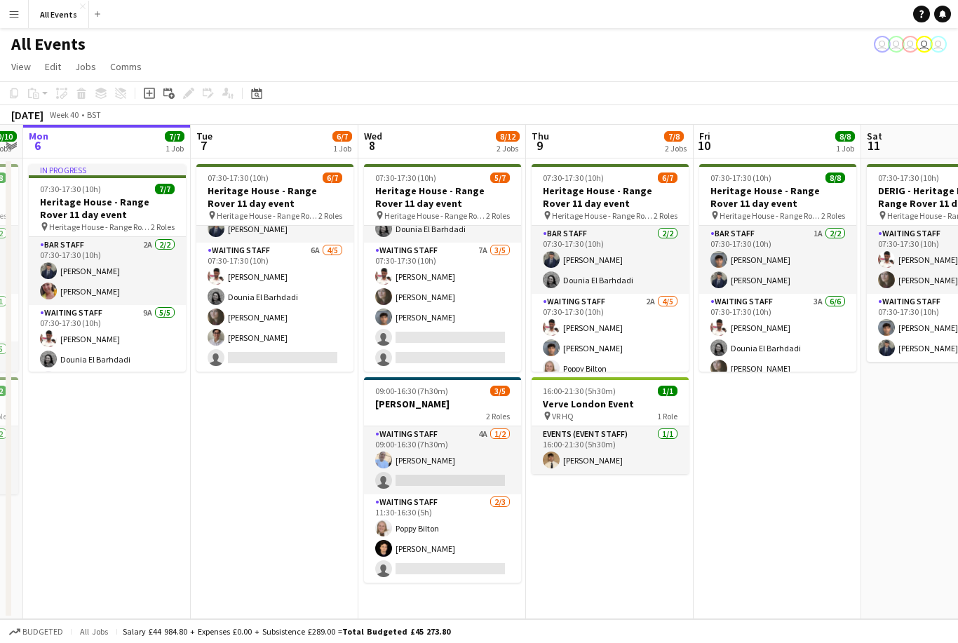
click at [316, 356] on app-card-role "Waiting Staff 6A 4/5 07:30-17:30 (10h) Ahmed Al-Khayat Dounia El Barhdadi Flora…" at bounding box center [274, 307] width 157 height 129
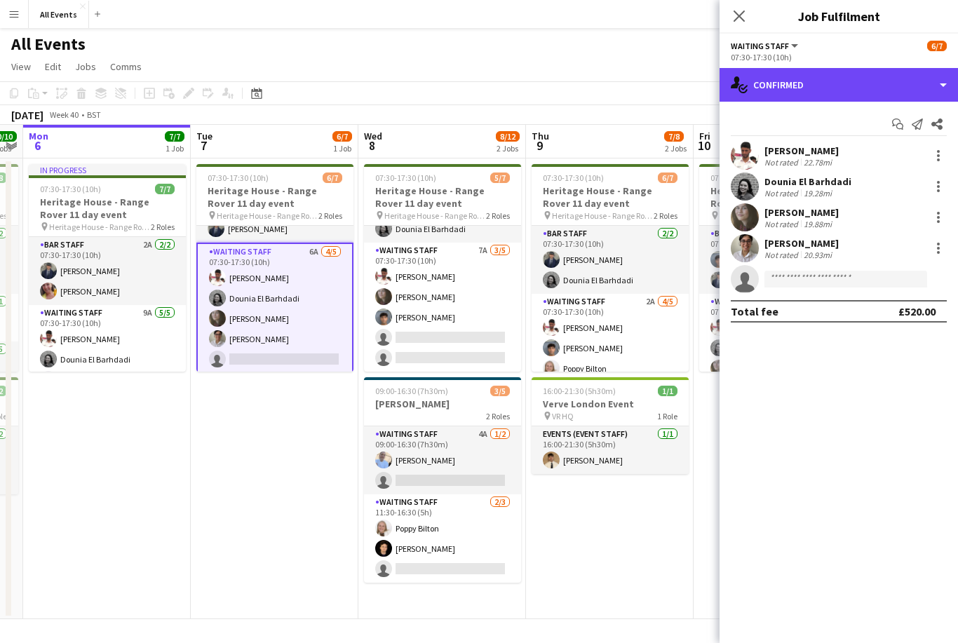
click at [848, 92] on div "single-neutral-actions-check-2 Confirmed" at bounding box center [839, 85] width 239 height 34
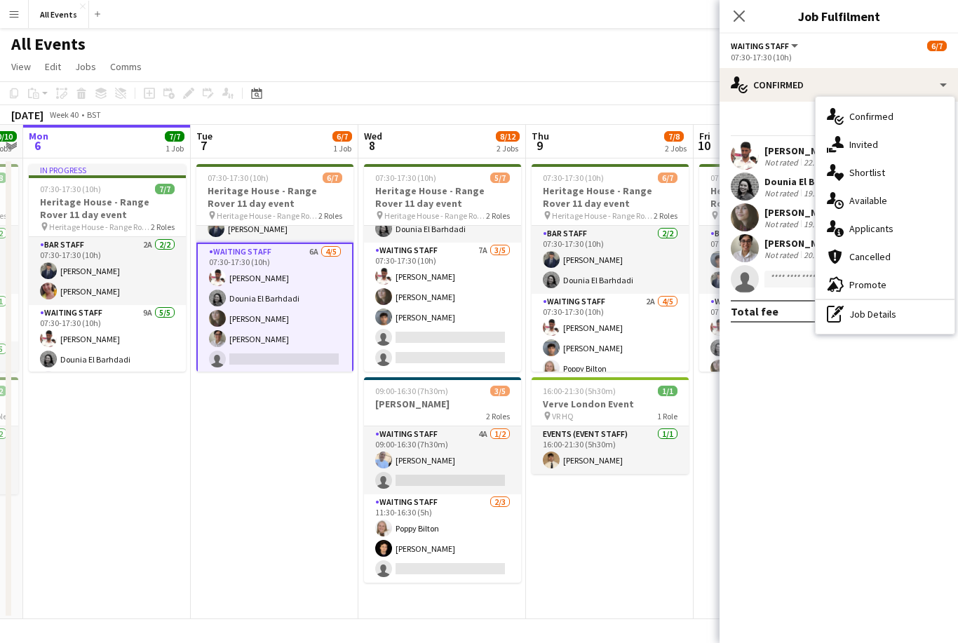
click at [883, 233] on span "Applicants" at bounding box center [872, 228] width 44 height 13
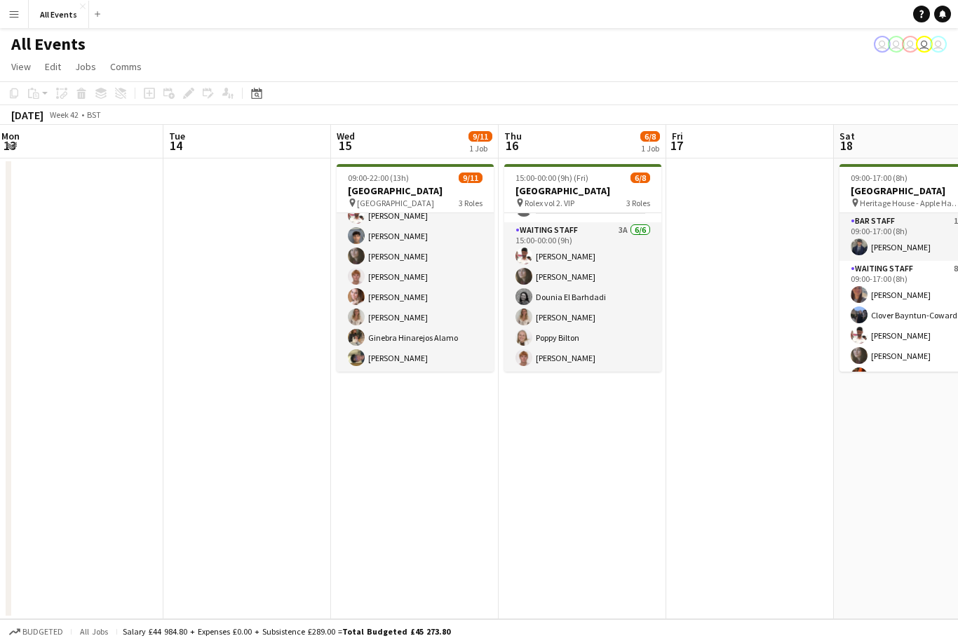
scroll to position [86, 0]
click at [601, 360] on app-card-role "Waiting Staff 3A [DATE] 15:00-00:00 (9h) [PERSON_NAME] [PERSON_NAME] Dounia El …" at bounding box center [582, 296] width 157 height 149
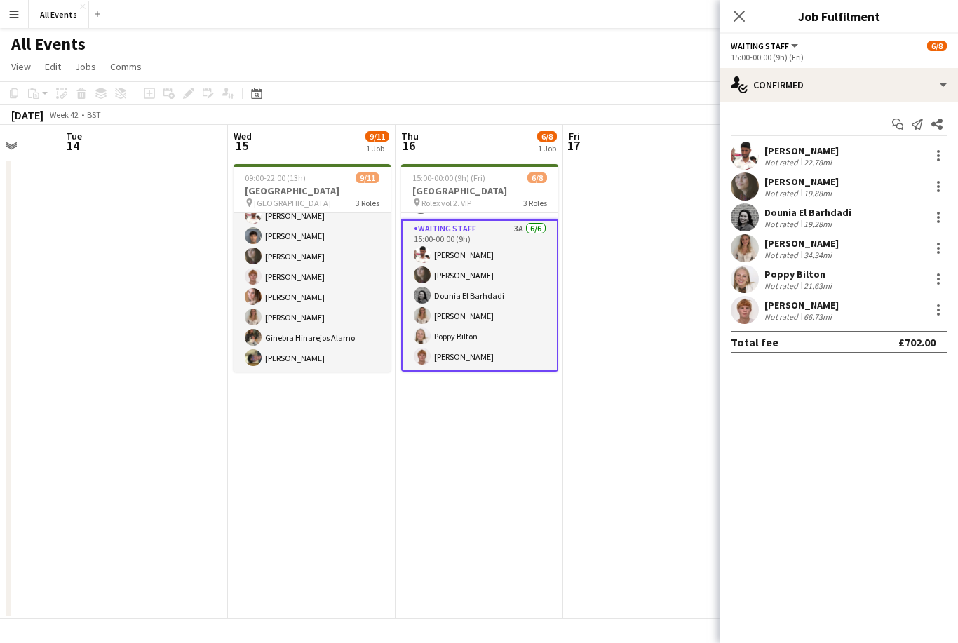
scroll to position [89, 0]
click at [491, 316] on app-card-role "Waiting Staff 3A [DATE] 15:00-00:00 (9h) [PERSON_NAME] [PERSON_NAME] Dounia El …" at bounding box center [479, 296] width 157 height 152
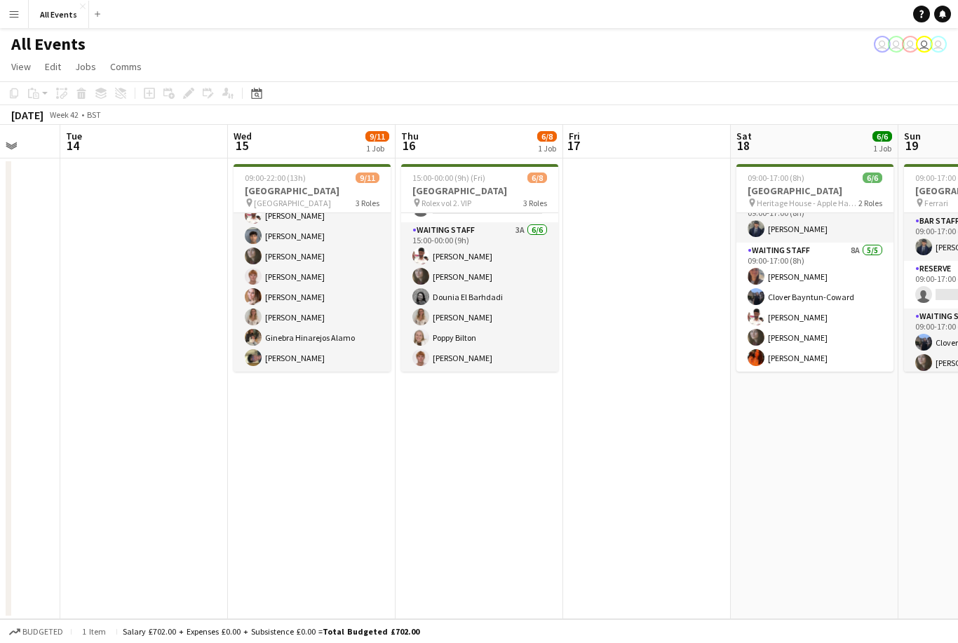
scroll to position [86, 0]
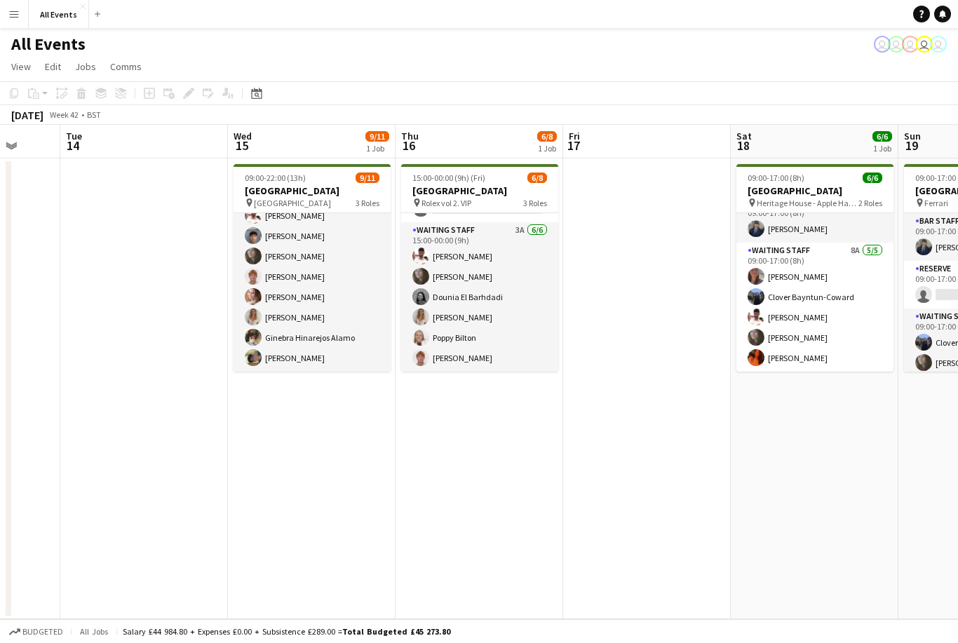
click at [509, 337] on app-card-role "Waiting Staff 3A [DATE] 15:00-00:00 (9h) [PERSON_NAME] [PERSON_NAME] Dounia El …" at bounding box center [479, 296] width 157 height 149
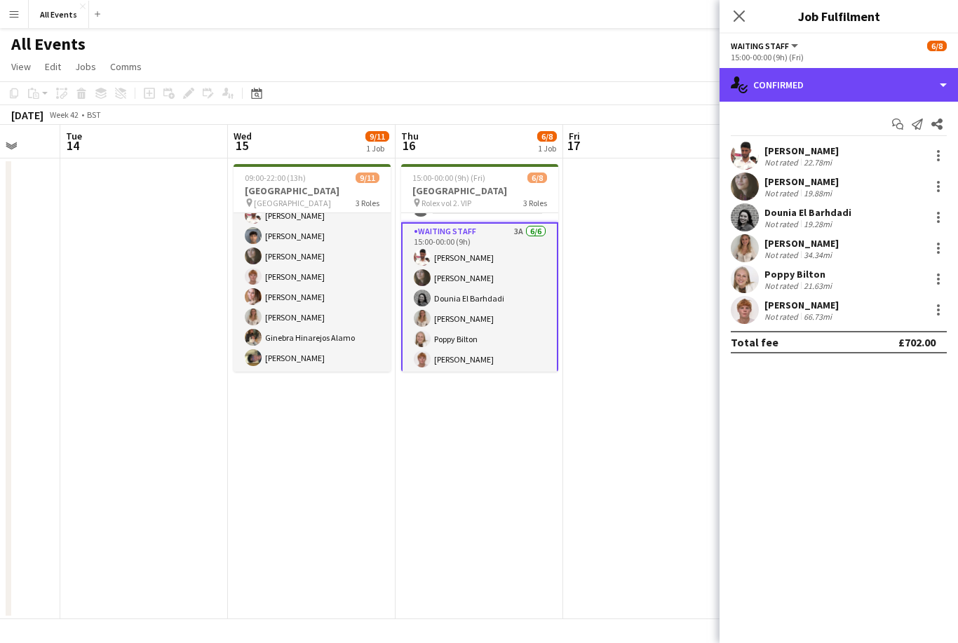
click at [840, 94] on div "single-neutral-actions-check-2 Confirmed" at bounding box center [839, 85] width 239 height 34
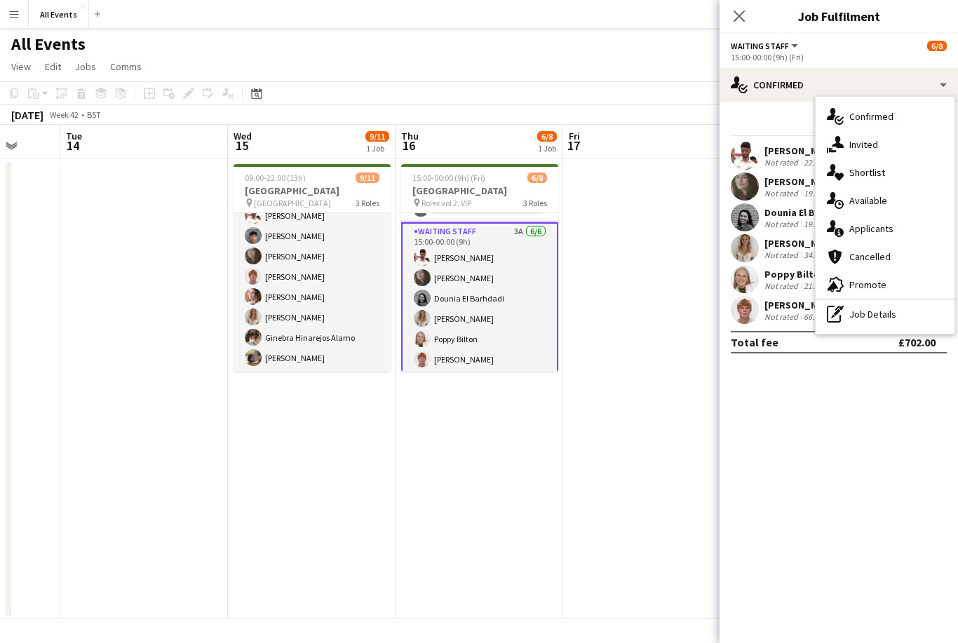
click at [893, 238] on div "single-neutral-actions-information Applicants" at bounding box center [885, 229] width 139 height 28
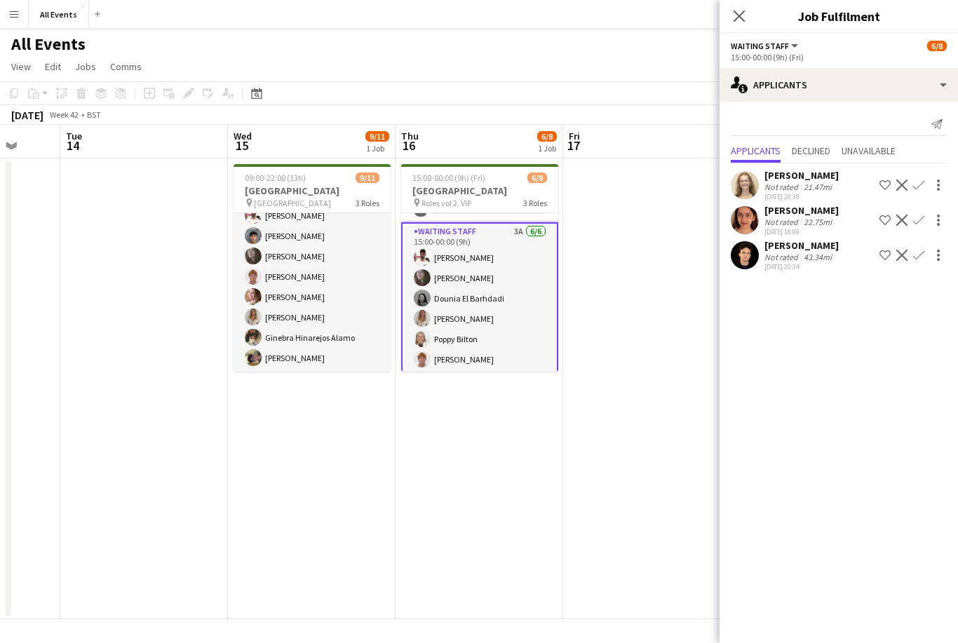
click at [541, 451] on app-date-cell "15:00-00:00 (9h) (Fri) 6/8 Heritage House pin Rolex vol 2. VIP 3 Roles Bar Staf…" at bounding box center [480, 389] width 168 height 461
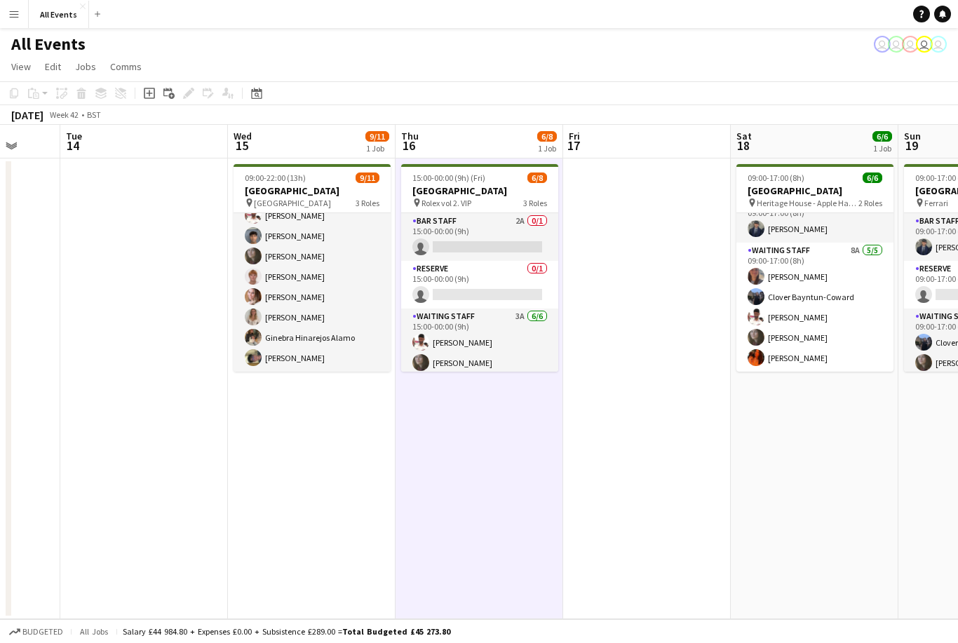
scroll to position [0, 0]
click at [532, 239] on app-card-role "Bar Staff 2A 0/1 15:00-00:00 (9h) single-neutral-actions" at bounding box center [479, 237] width 157 height 48
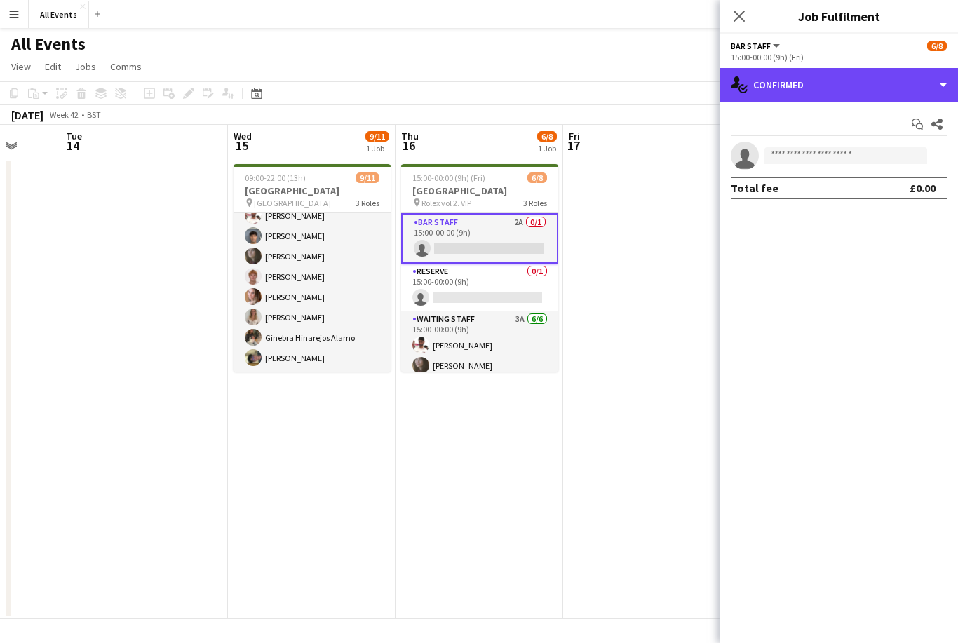
click at [863, 89] on div "single-neutral-actions-check-2 Confirmed" at bounding box center [839, 85] width 239 height 34
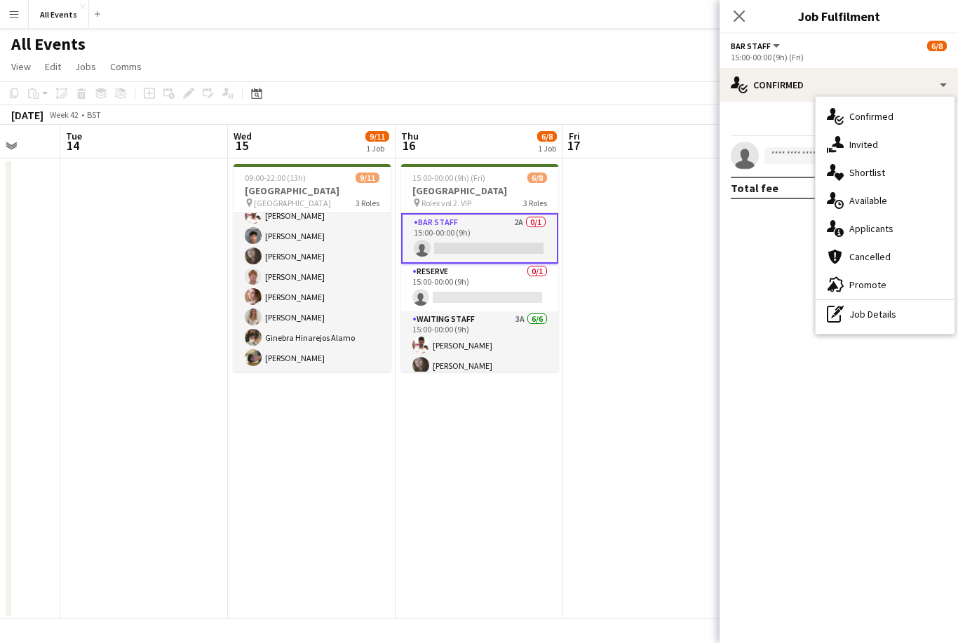
click at [882, 235] on div "single-neutral-actions-information Applicants" at bounding box center [885, 229] width 139 height 28
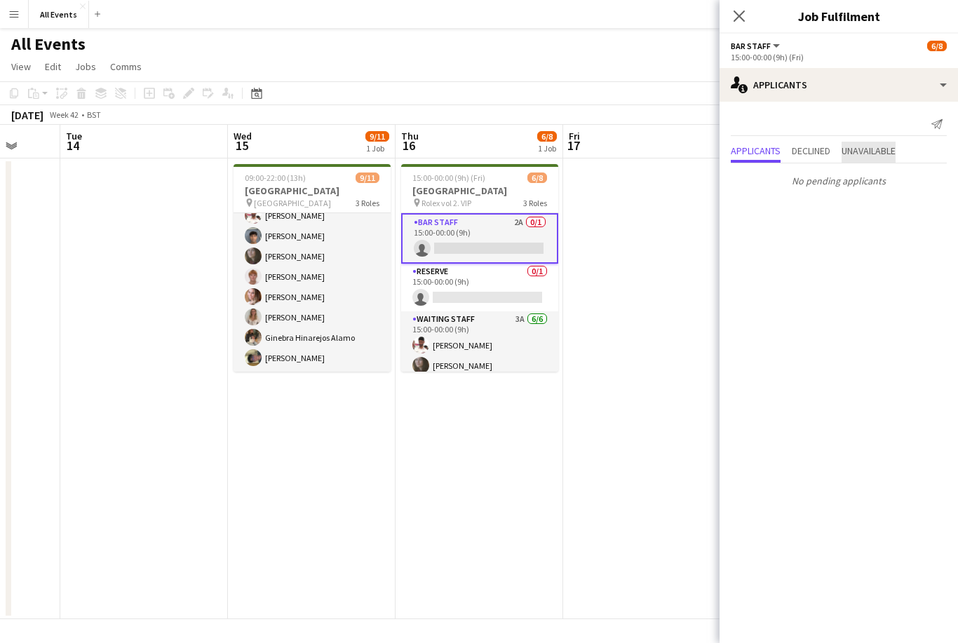
click at [891, 151] on span "Unavailable" at bounding box center [869, 151] width 54 height 10
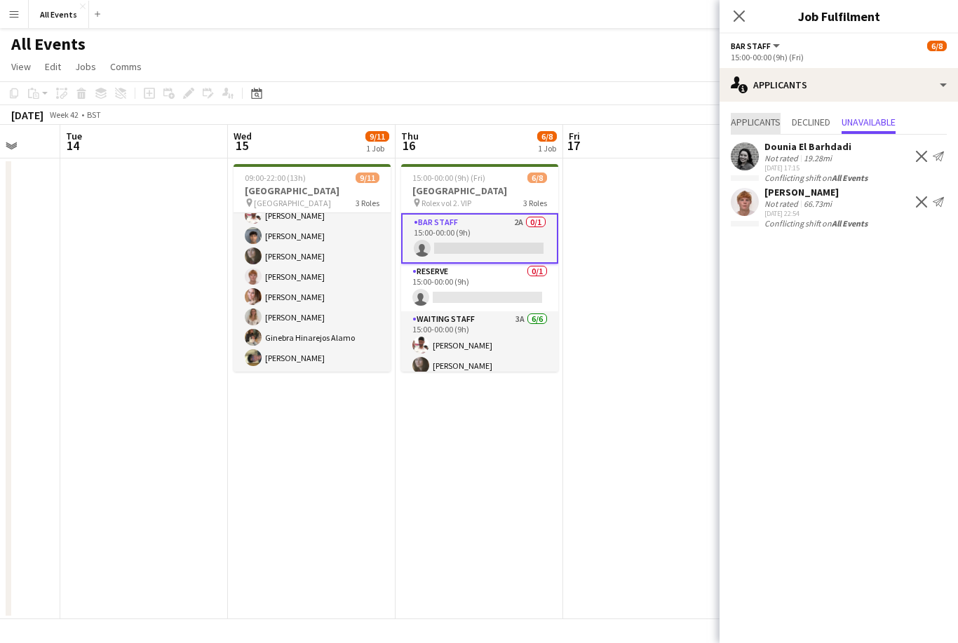
click at [765, 125] on span "Applicants" at bounding box center [756, 122] width 50 height 10
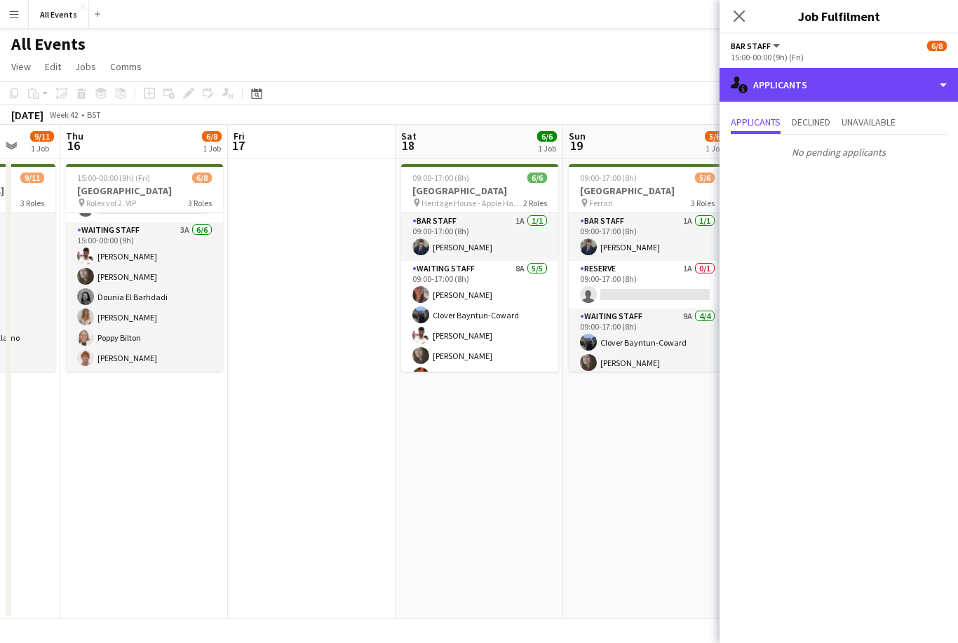
click at [832, 91] on div "single-neutral-actions-information Applicants" at bounding box center [839, 85] width 239 height 34
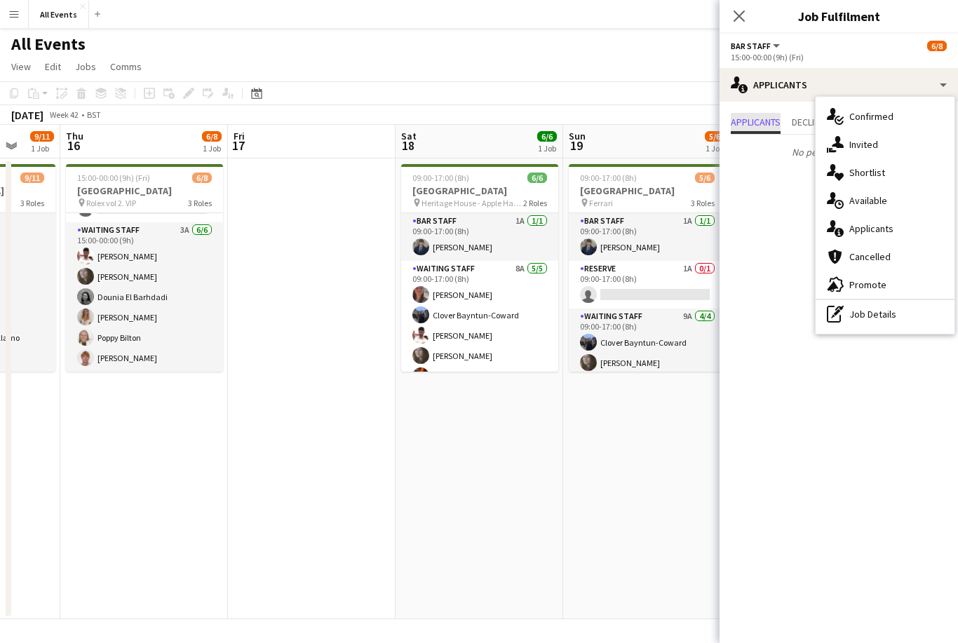
click at [772, 123] on span "Applicants" at bounding box center [756, 122] width 50 height 10
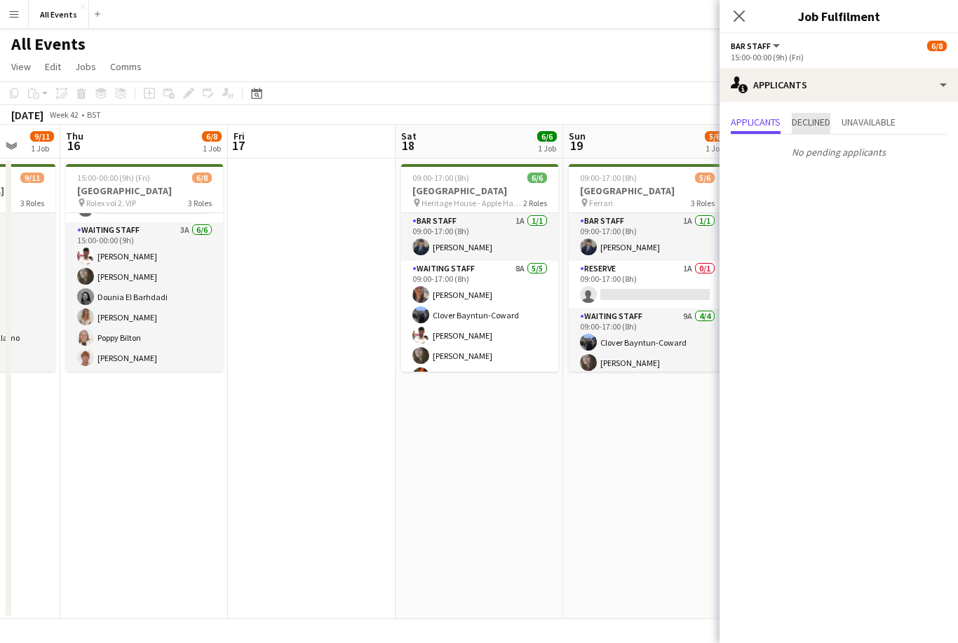
click at [805, 125] on span "Declined" at bounding box center [811, 122] width 39 height 10
click at [520, 317] on app-card-role "Waiting Staff 8A [DATE] 09:00-17:00 (8h) [PERSON_NAME] Clover Bayntun-Coward [P…" at bounding box center [479, 325] width 157 height 129
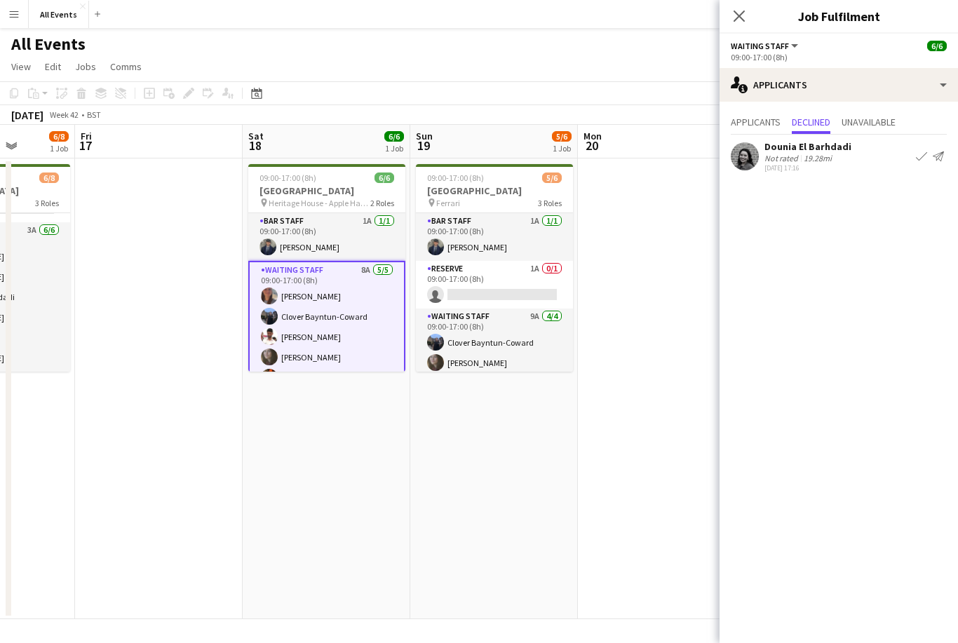
click at [530, 347] on app-card-role "Waiting Staff 9A [DATE] 09:00-17:00 (8h) Clover Bayntun-Coward [PERSON_NAME] [P…" at bounding box center [494, 363] width 157 height 109
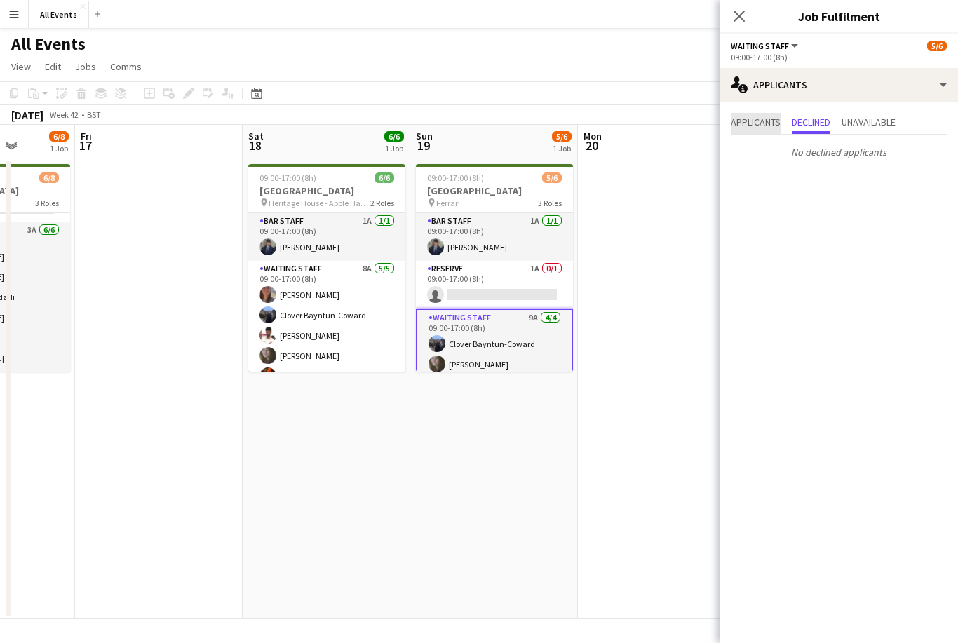
click at [779, 131] on span "Applicants" at bounding box center [756, 123] width 50 height 21
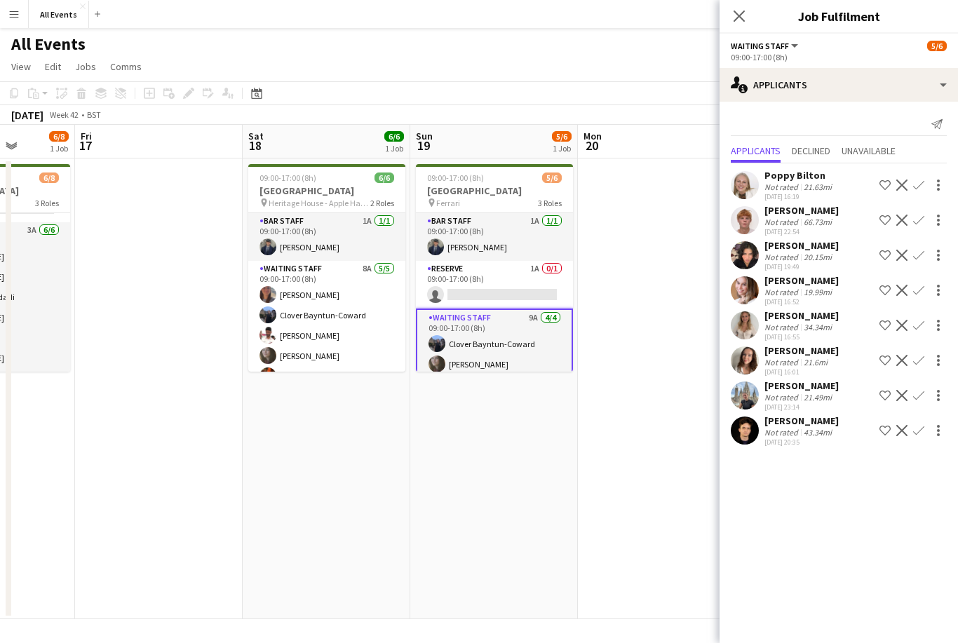
click at [518, 232] on app-card-role "Bar Staff 1A [DATE] 09:00-17:00 (8h) [PERSON_NAME]" at bounding box center [494, 237] width 157 height 48
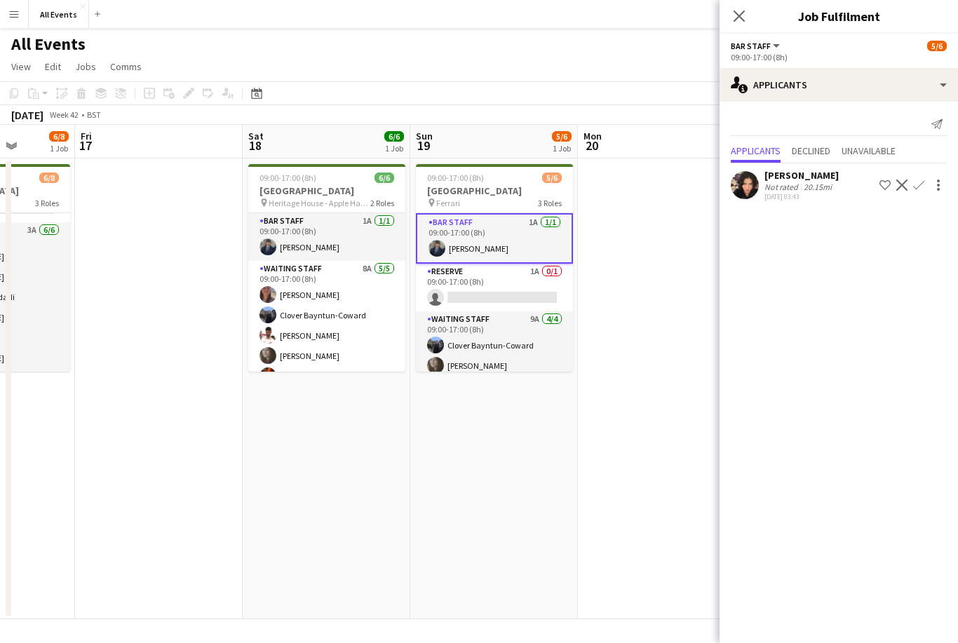
click at [467, 423] on app-date-cell "09:00-17:00 (8h) 5/6 Heritage House pin Ferrari 3 Roles Bar Staff 1A [DATE] 09:…" at bounding box center [494, 389] width 168 height 461
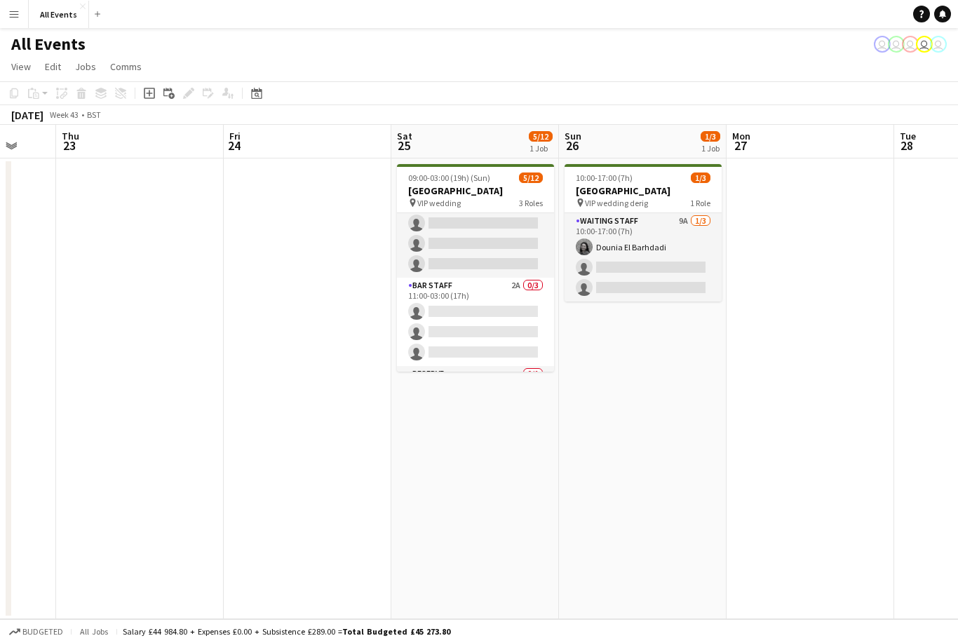
scroll to position [109, 0]
click at [518, 333] on app-card-role "Bar Staff 2A 0/3 11:00-03:00 (17h) single-neutral-actions single-neutral-action…" at bounding box center [475, 339] width 157 height 88
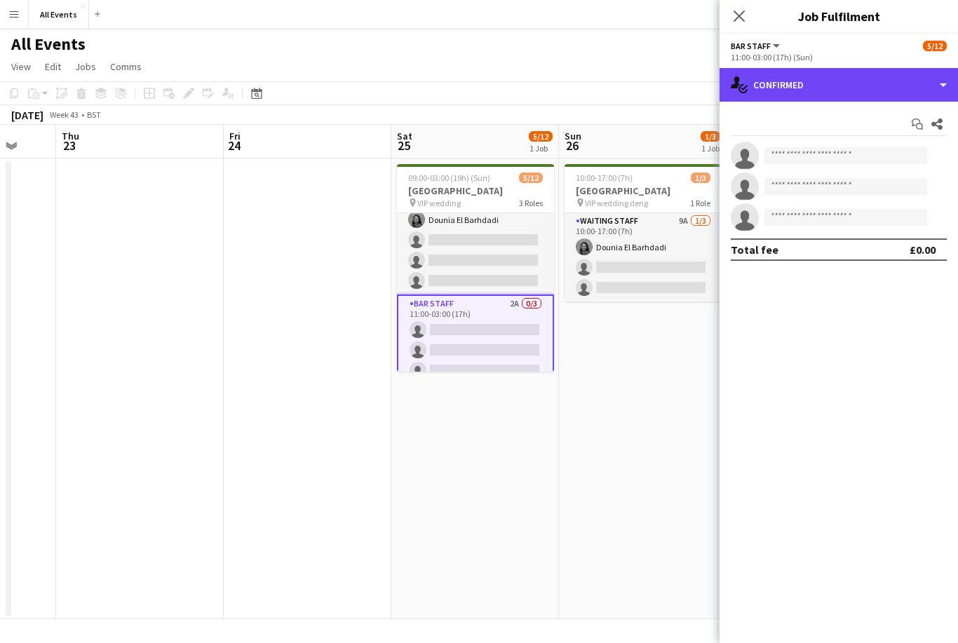
click at [860, 86] on div "single-neutral-actions-check-2 Confirmed" at bounding box center [839, 85] width 239 height 34
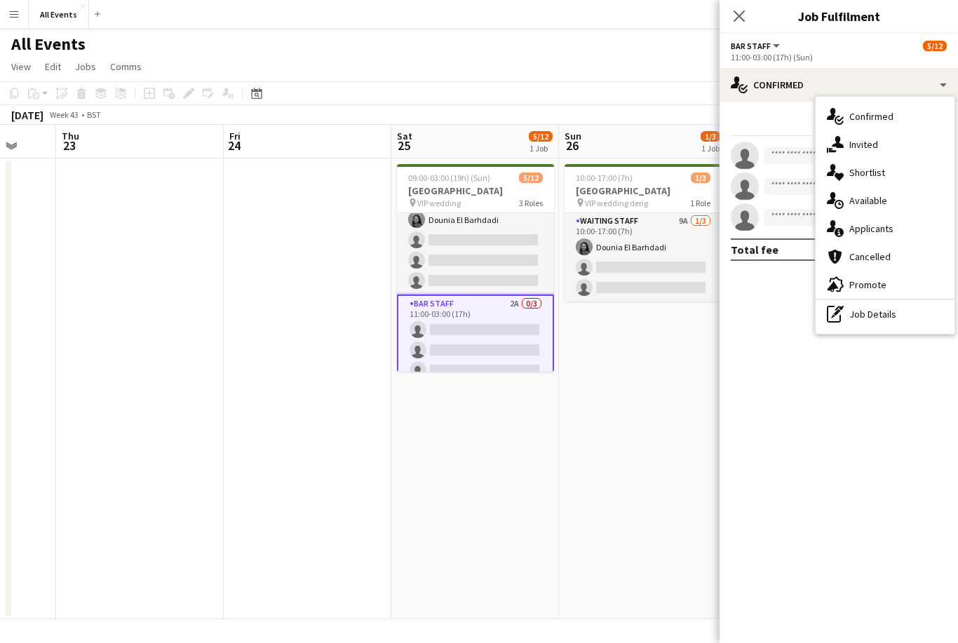
click at [879, 232] on span "Applicants" at bounding box center [872, 228] width 44 height 13
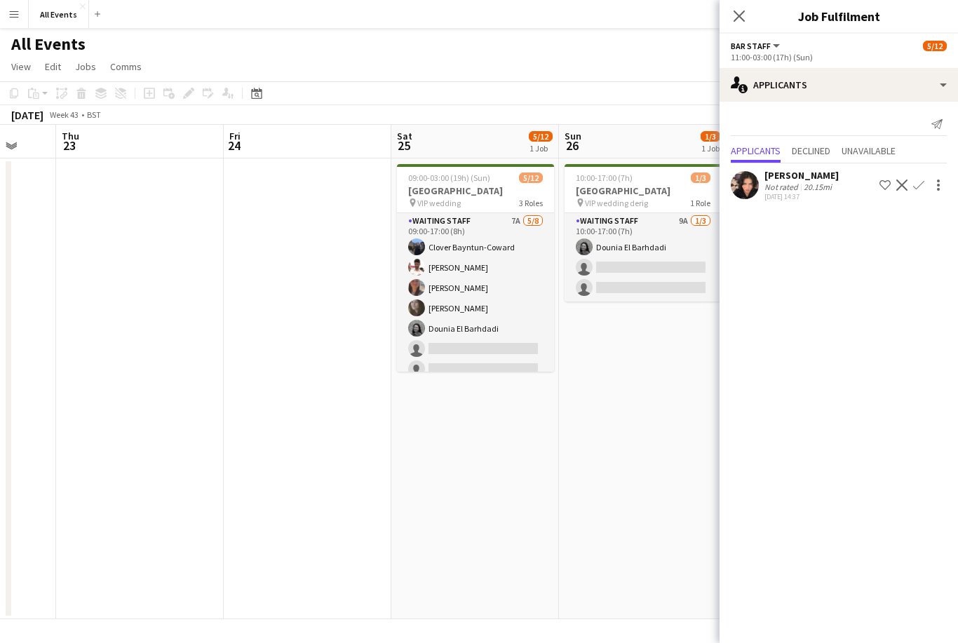
scroll to position [0, 0]
click at [518, 326] on app-card-role "Waiting Staff 7A [DATE] 09:00-17:00 (8h) Clover Bayntun-Coward [PERSON_NAME] [P…" at bounding box center [475, 308] width 157 height 190
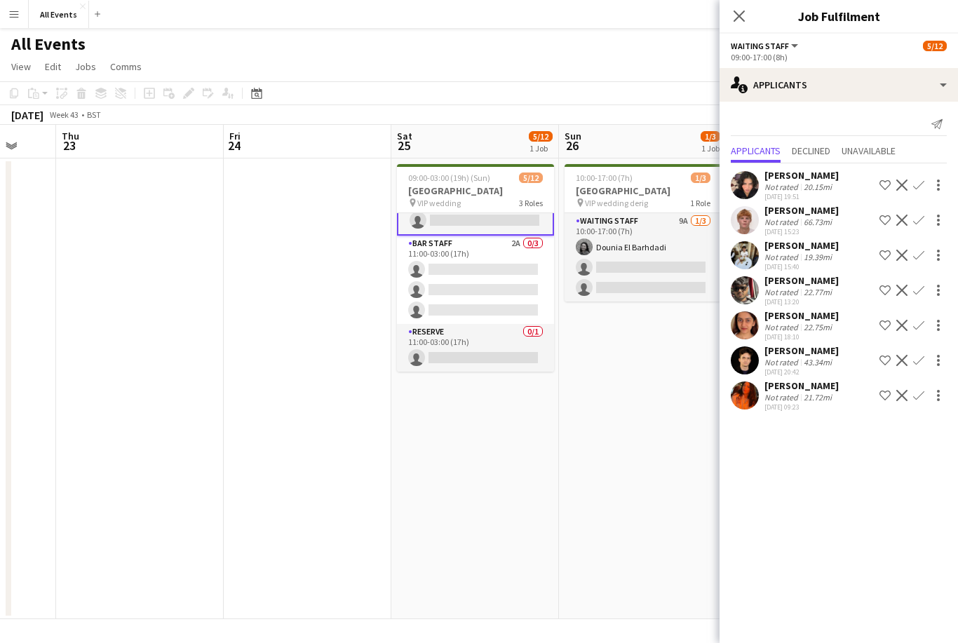
scroll to position [170, 0]
click at [645, 276] on app-card-role "Waiting Staff 9A [DATE] 10:00-17:00 (7h) Dounia El Barhdadi single-neutral-acti…" at bounding box center [643, 257] width 157 height 88
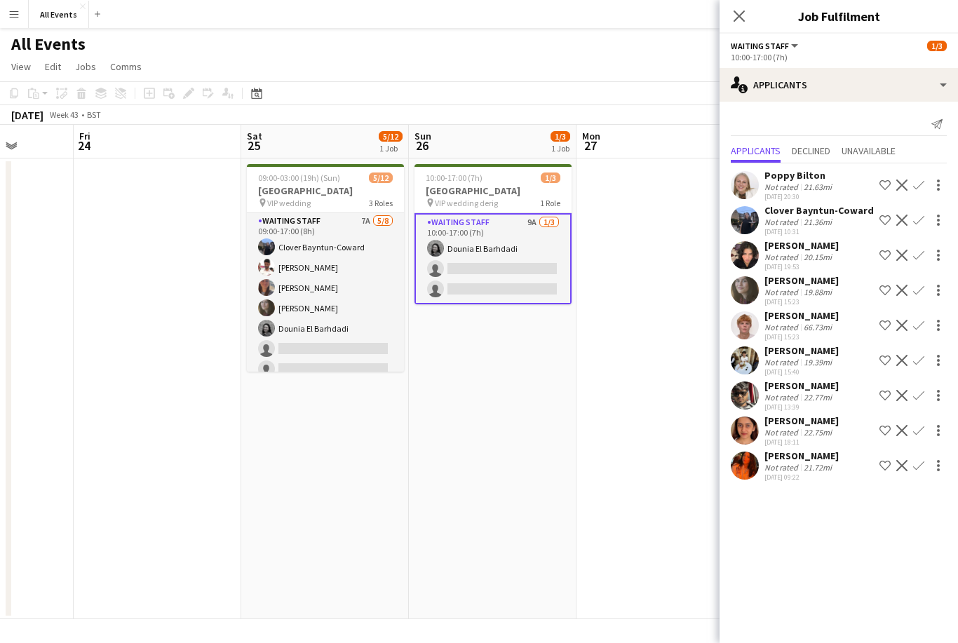
scroll to position [0, 0]
click at [743, 24] on app-icon "Close pop-in" at bounding box center [739, 16] width 17 height 17
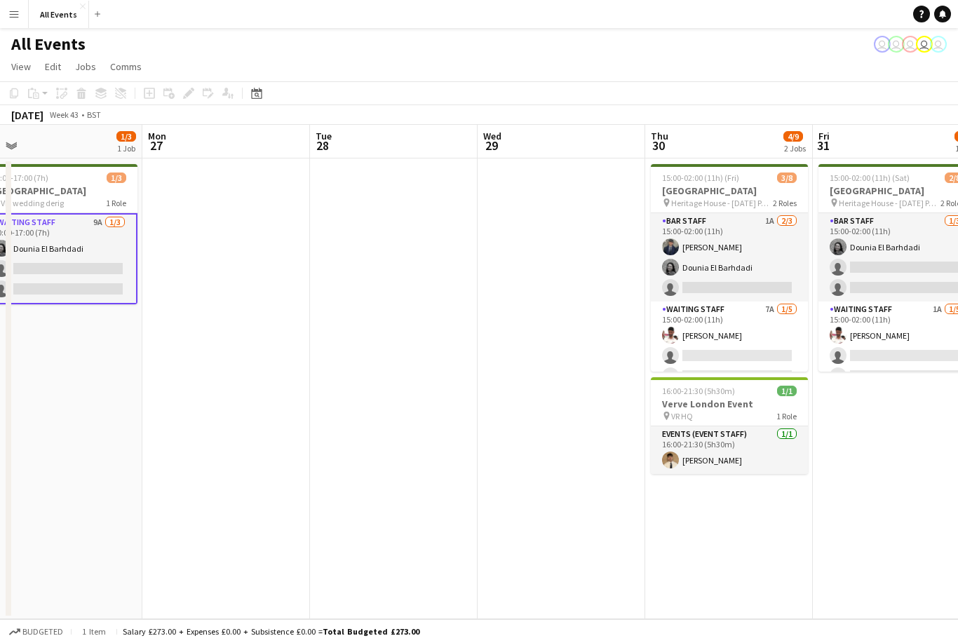
scroll to position [0, 442]
